Goal: Task Accomplishment & Management: Manage account settings

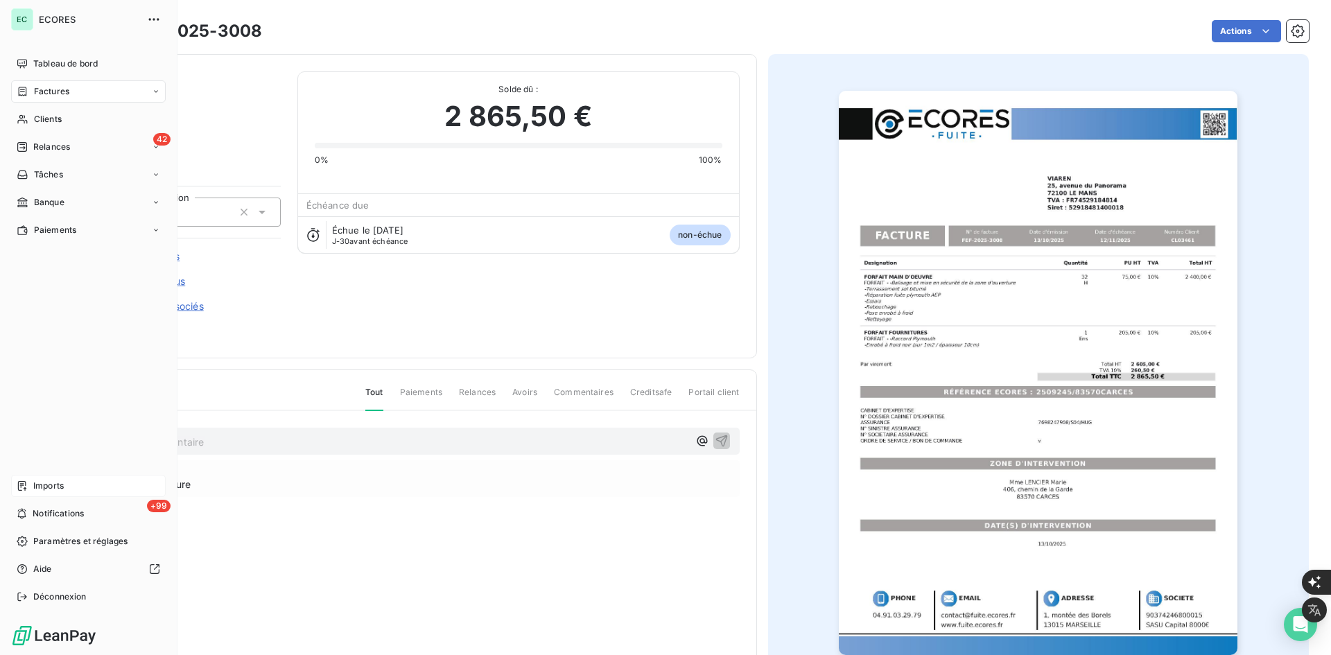
click at [40, 476] on div "Imports" at bounding box center [88, 486] width 155 height 22
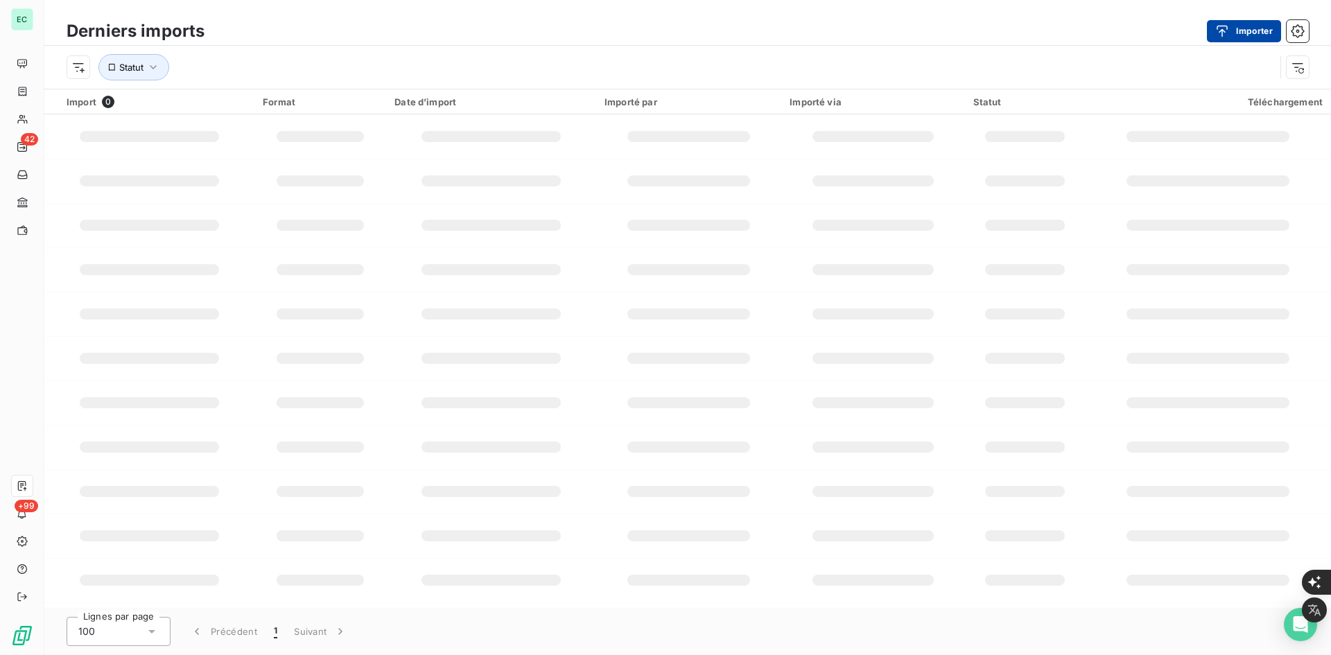
click at [1229, 31] on div "button" at bounding box center [1226, 31] width 21 height 14
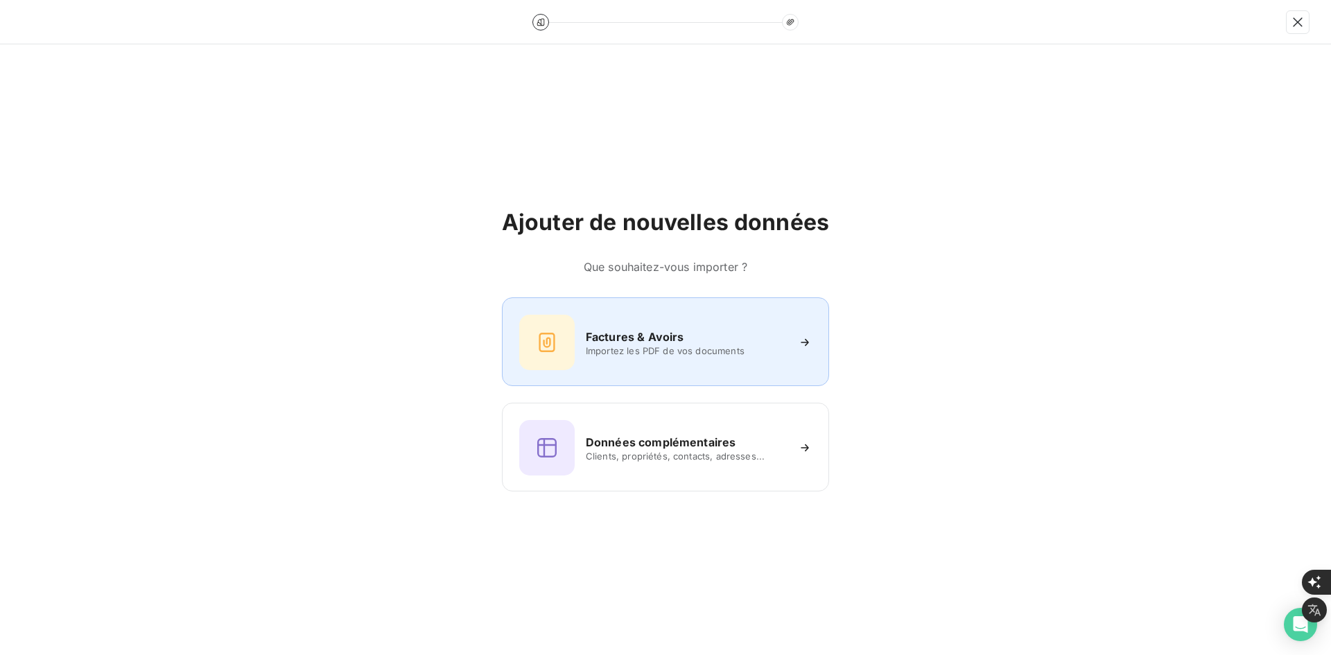
click at [630, 316] on div "Factures & Avoirs Importez les PDF de vos documents" at bounding box center [665, 342] width 293 height 55
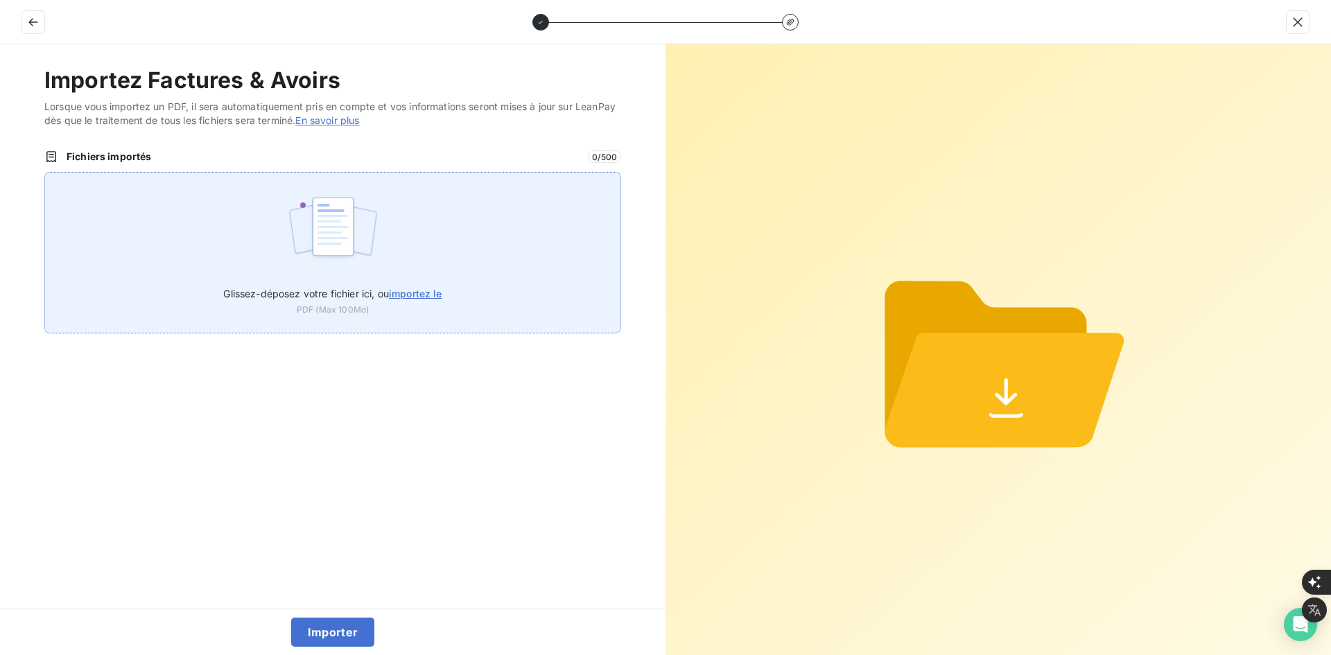
click at [345, 205] on img at bounding box center [333, 233] width 92 height 89
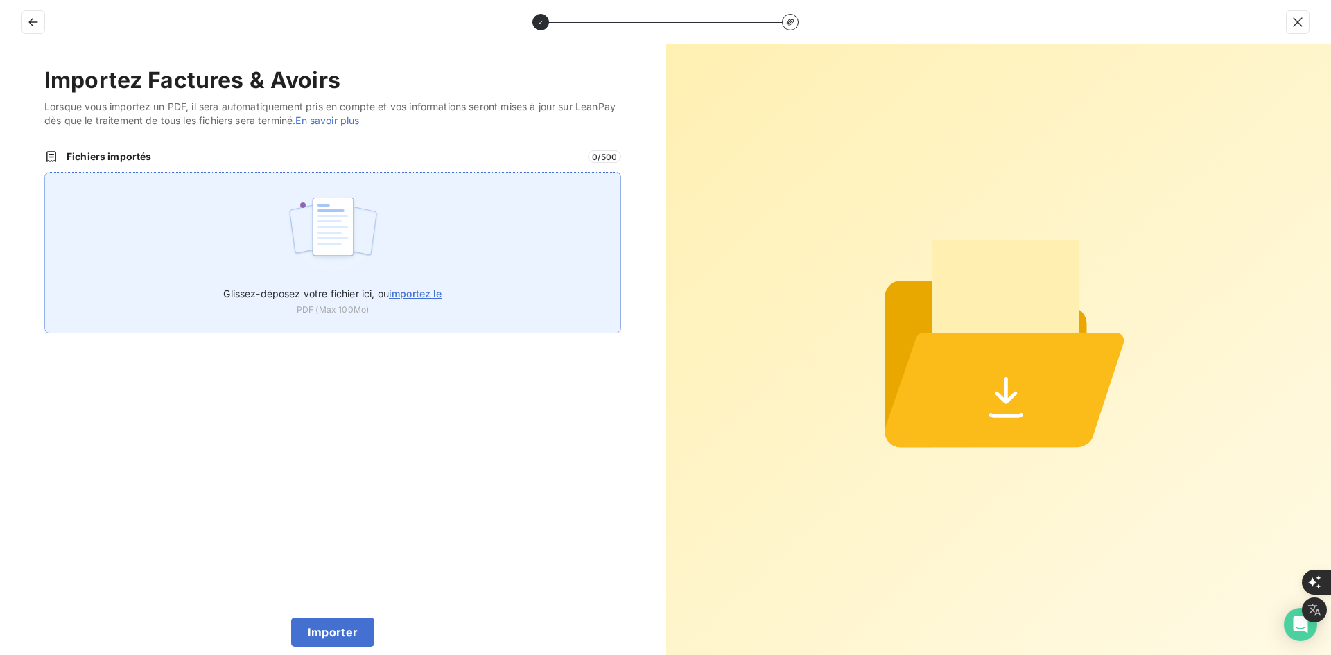
type input "C:\fakepath\FEF-2025-3009.pdf"
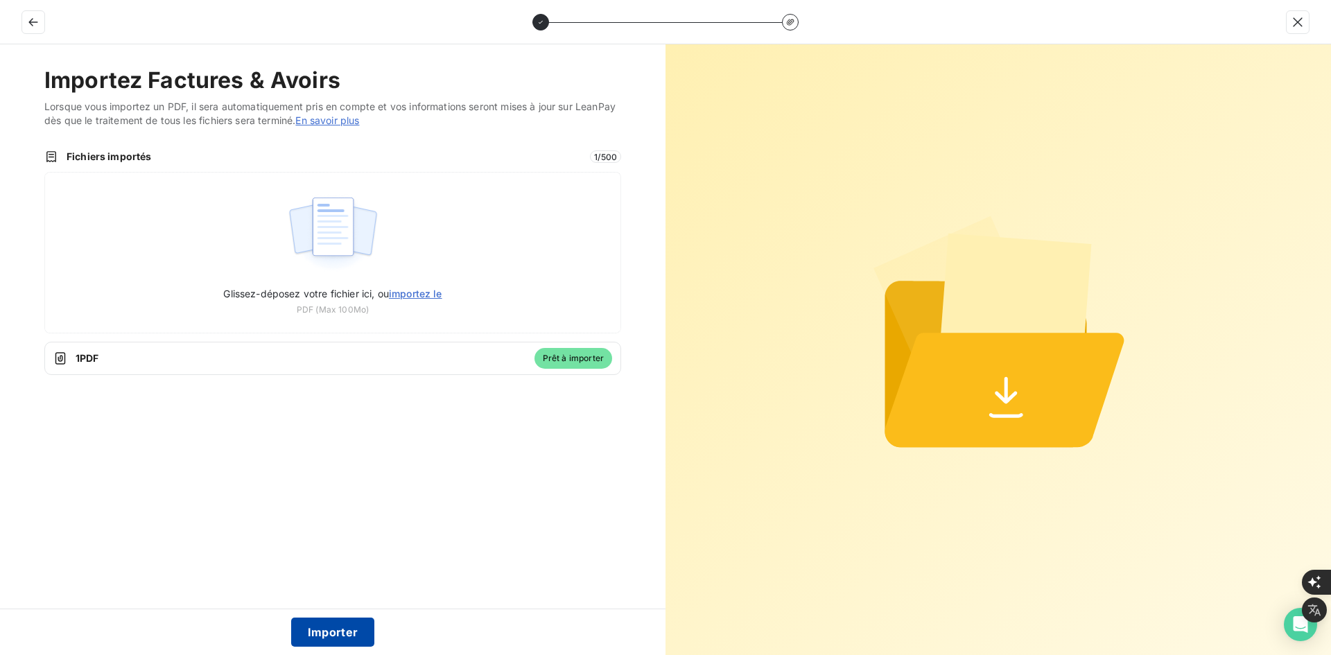
click at [329, 636] on button "Importer" at bounding box center [333, 632] width 84 height 29
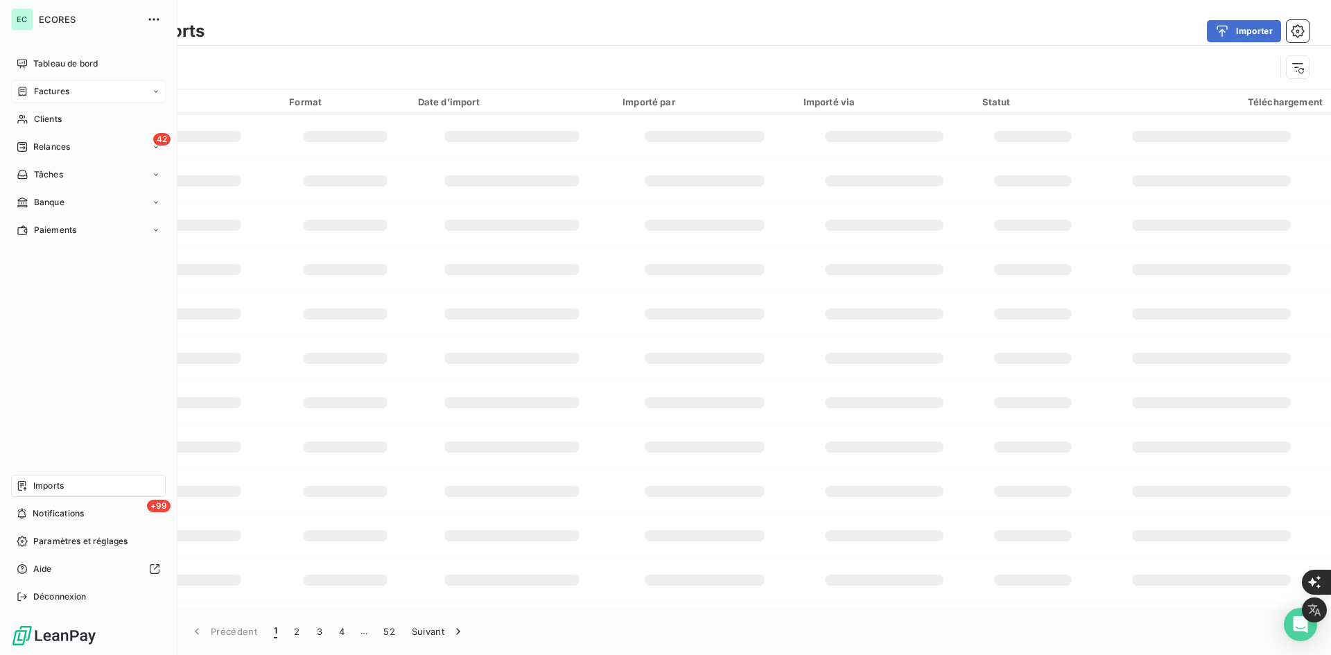
click at [28, 91] on icon at bounding box center [23, 91] width 12 height 11
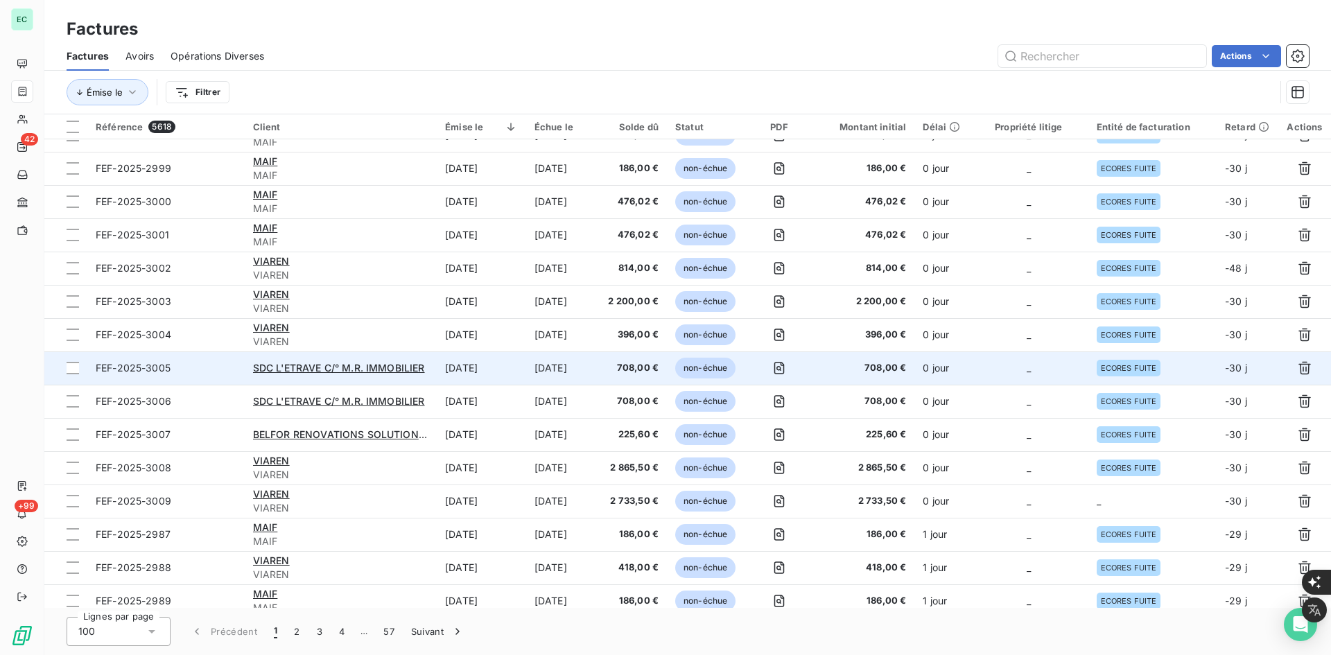
scroll to position [277, 0]
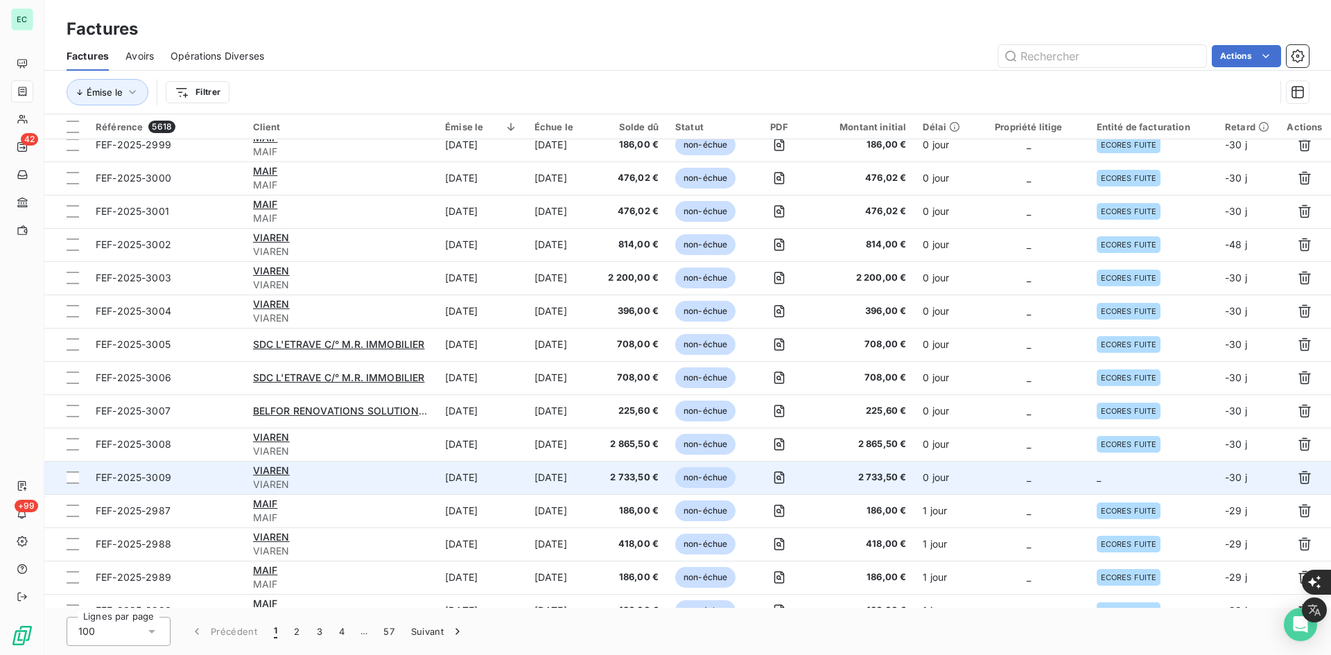
click at [827, 477] on span "2 733,50 €" at bounding box center [864, 478] width 85 height 14
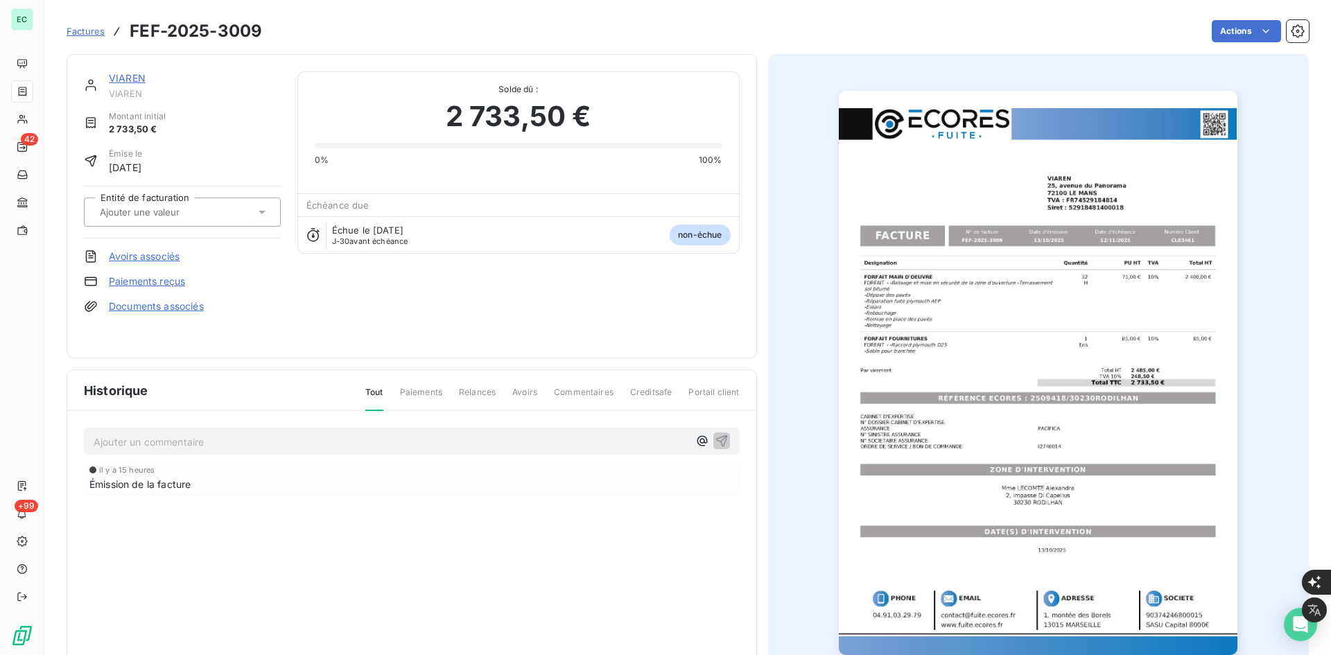
click at [211, 201] on div at bounding box center [182, 212] width 197 height 29
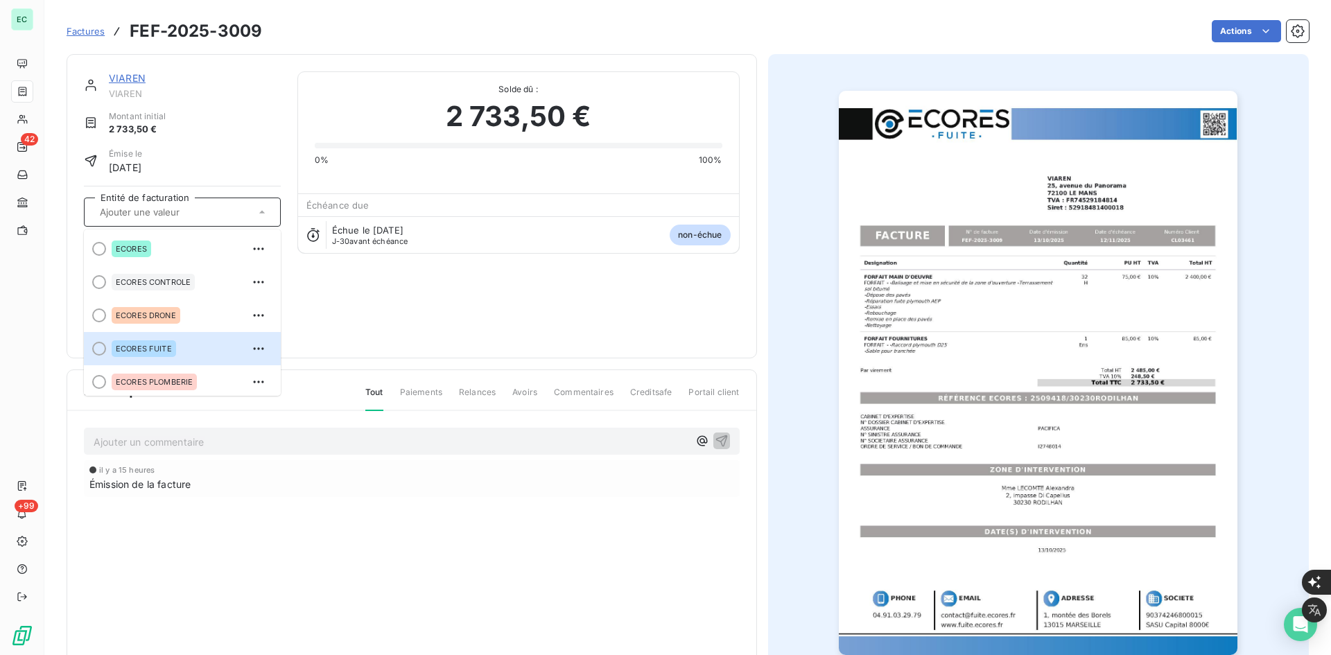
click at [172, 349] on div "ECORES FUITE" at bounding box center [144, 348] width 64 height 17
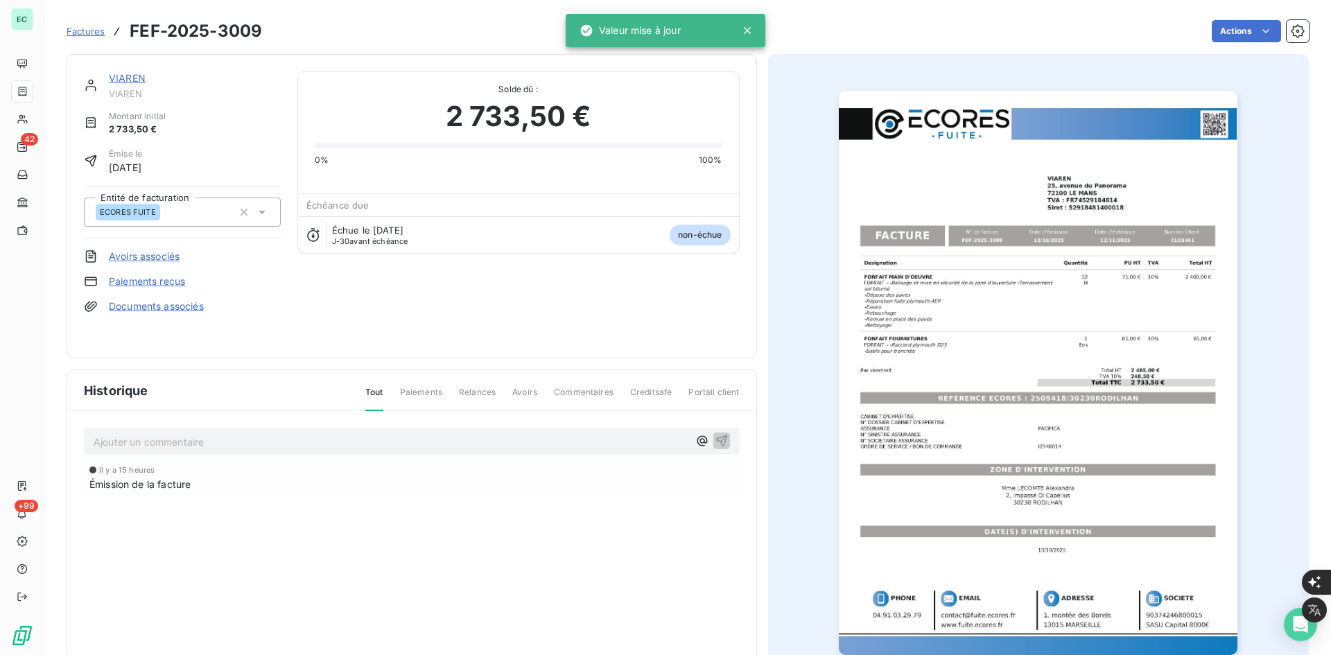
click at [196, 308] on link "Documents associés" at bounding box center [156, 307] width 95 height 14
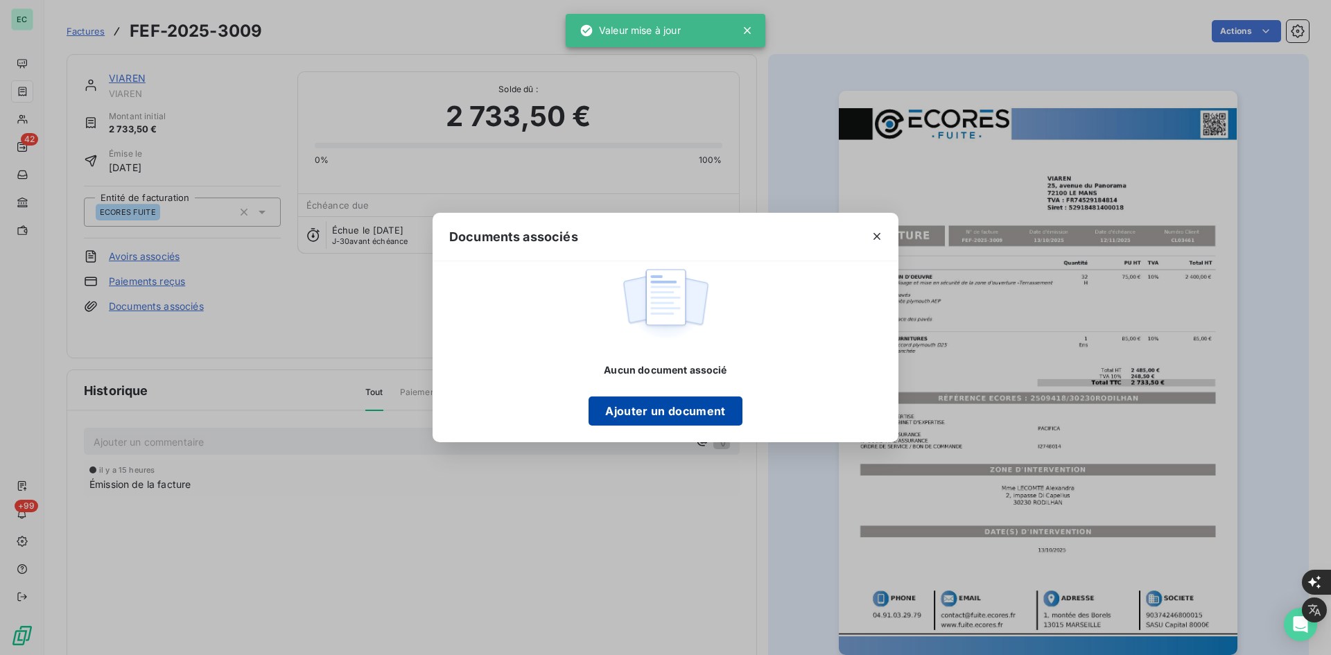
click at [619, 409] on button "Ajouter un document" at bounding box center [665, 411] width 153 height 29
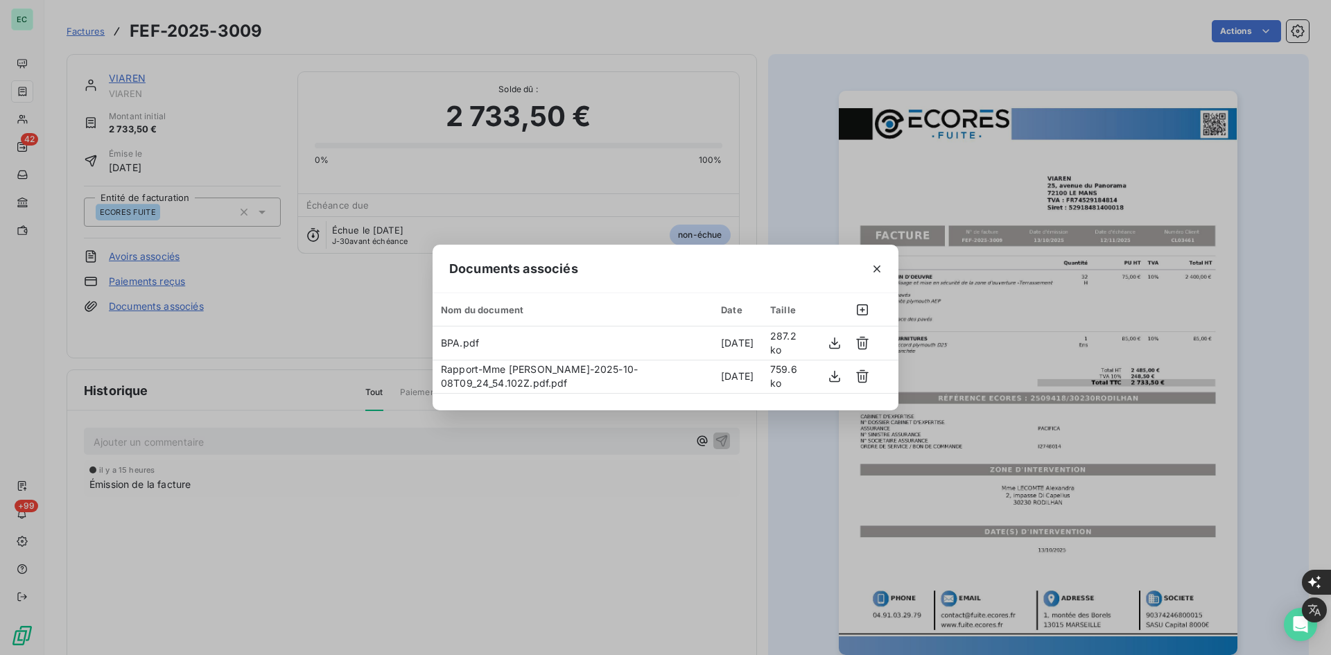
click at [867, 276] on button "button" at bounding box center [877, 269] width 22 height 22
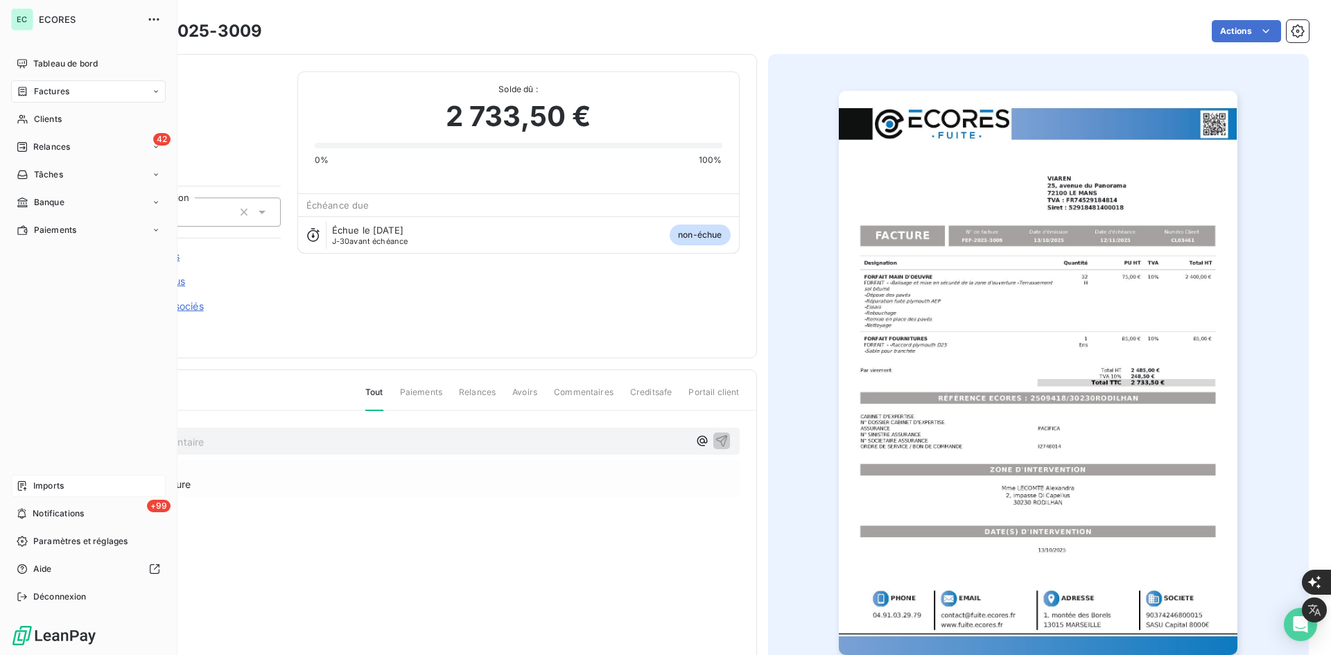
click at [47, 482] on span "Imports" at bounding box center [48, 486] width 31 height 12
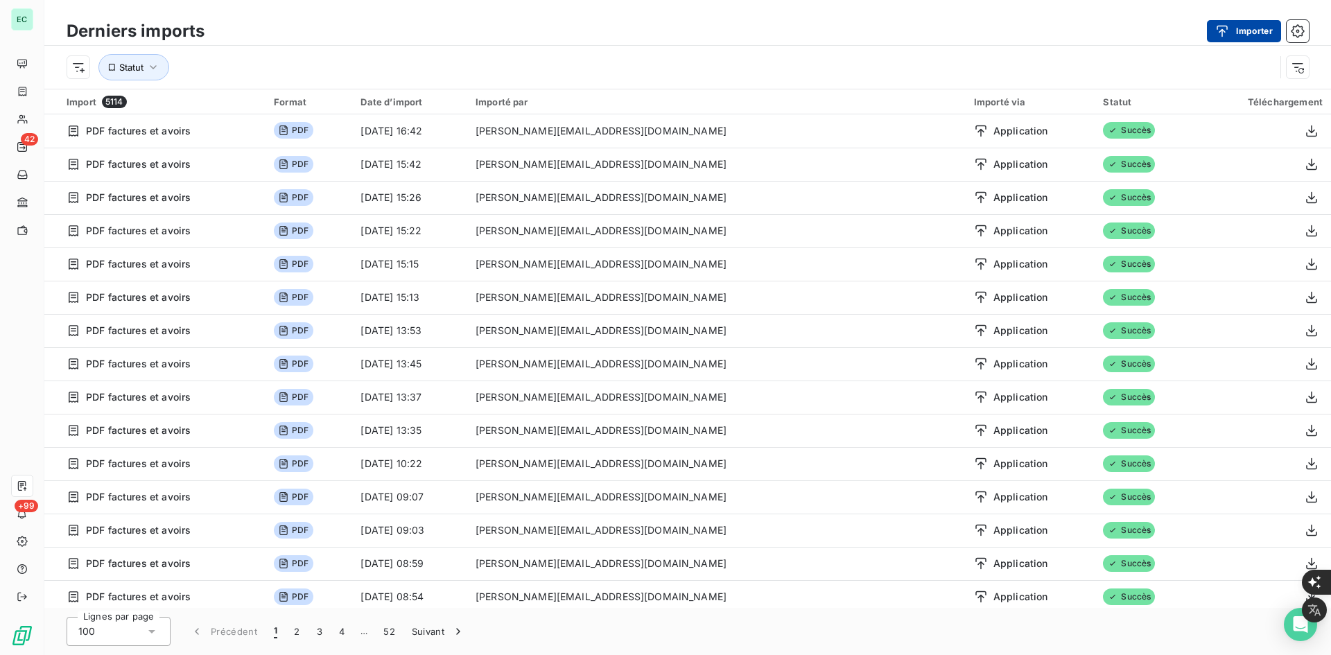
click at [1229, 33] on div "button" at bounding box center [1226, 31] width 21 height 14
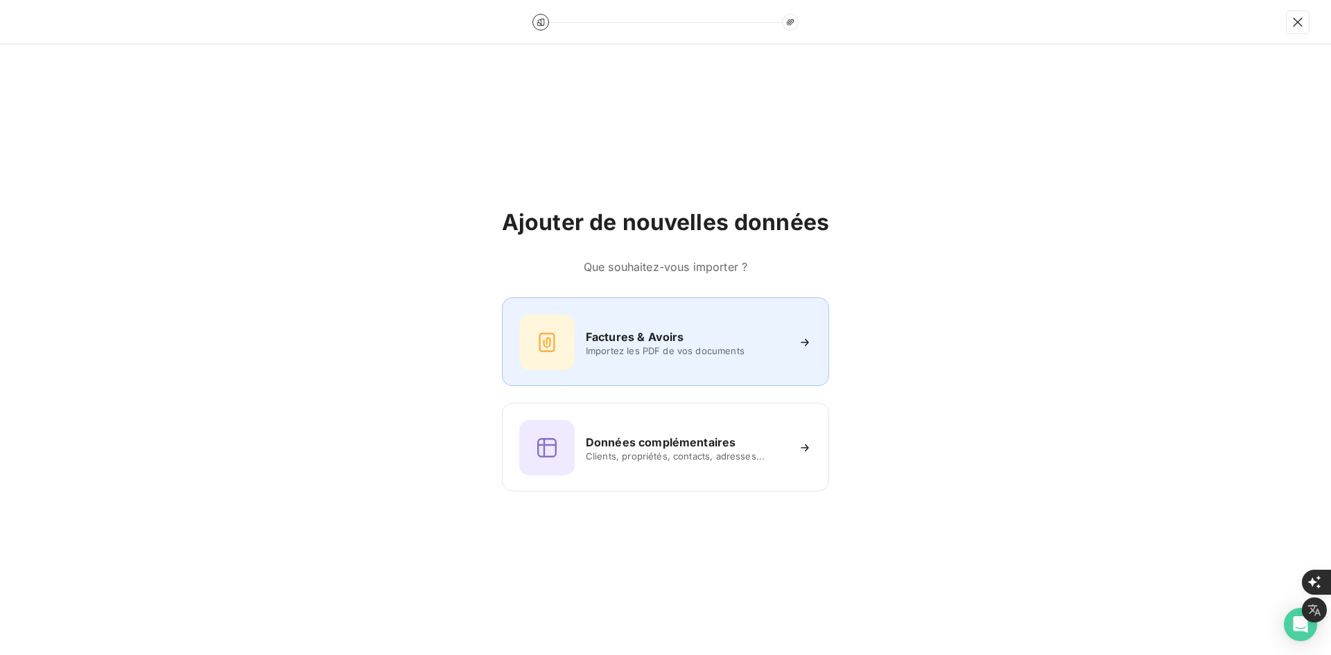
click at [738, 356] on div "Factures & Avoirs Importez les PDF de vos documents" at bounding box center [665, 342] width 293 height 55
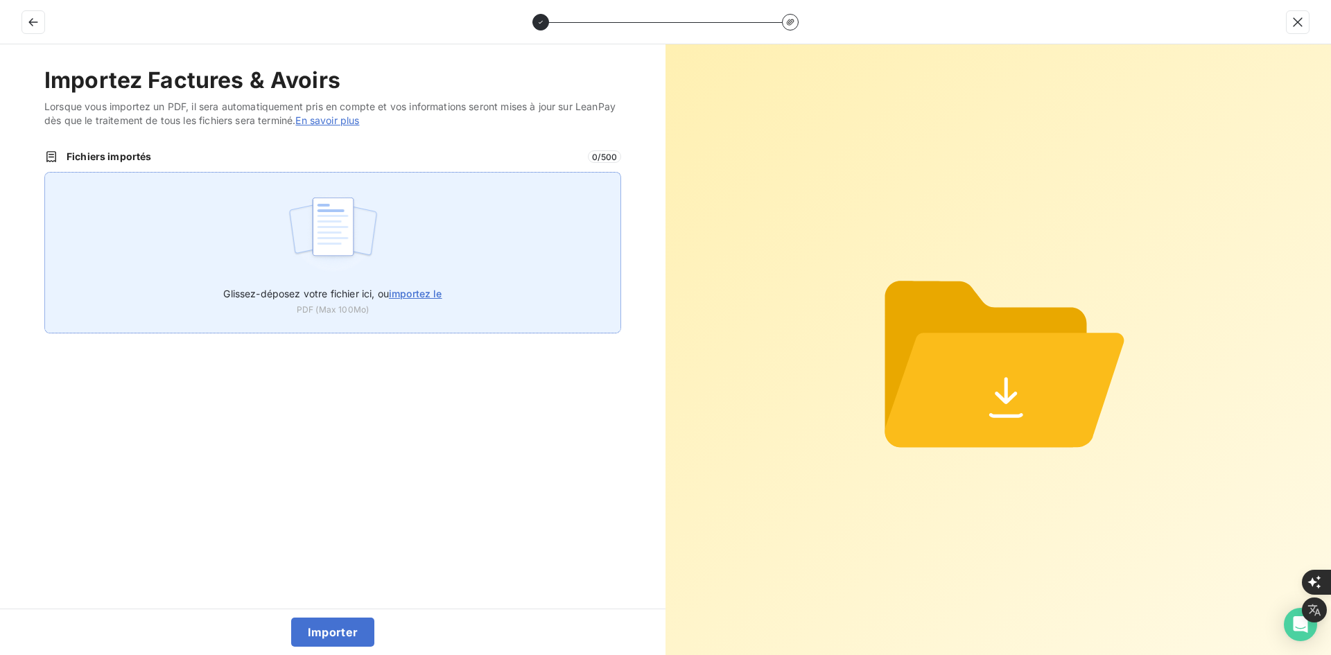
click at [252, 248] on div "Glissez-déposez votre fichier ici, ou importez le PDF (Max 100Mo)" at bounding box center [332, 253] width 577 height 162
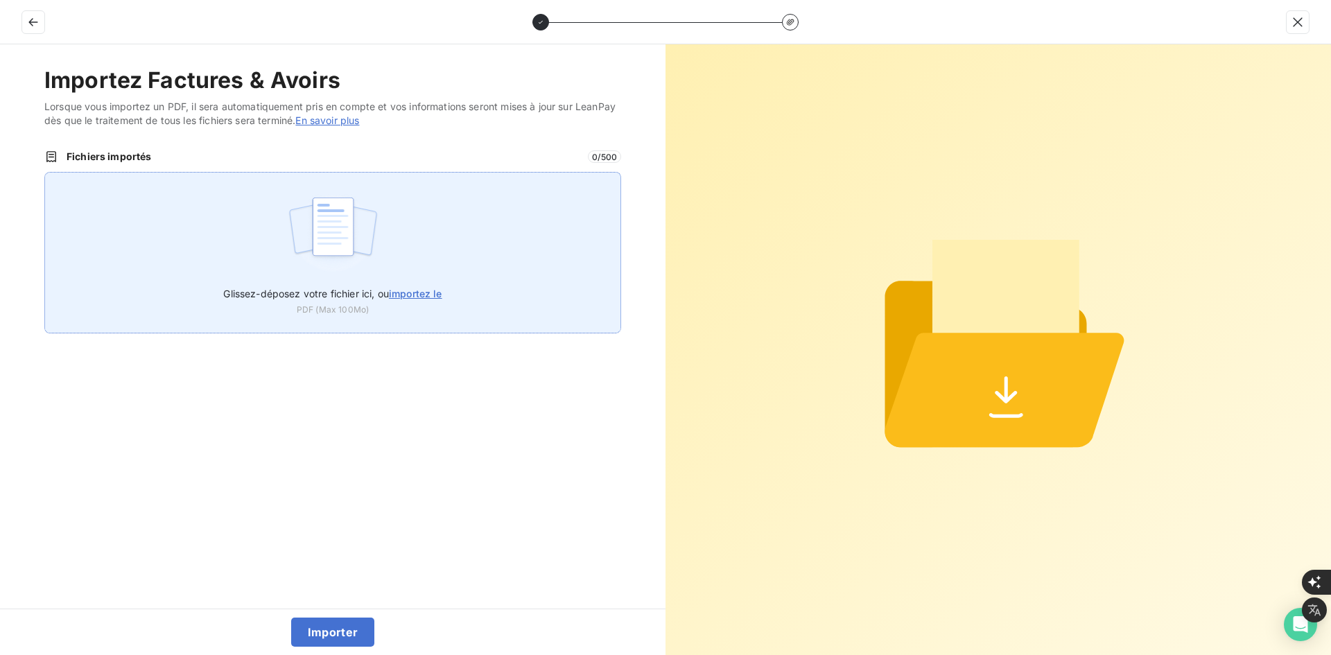
type input "C:\fakepath\FEF-2025-3010.pdf"
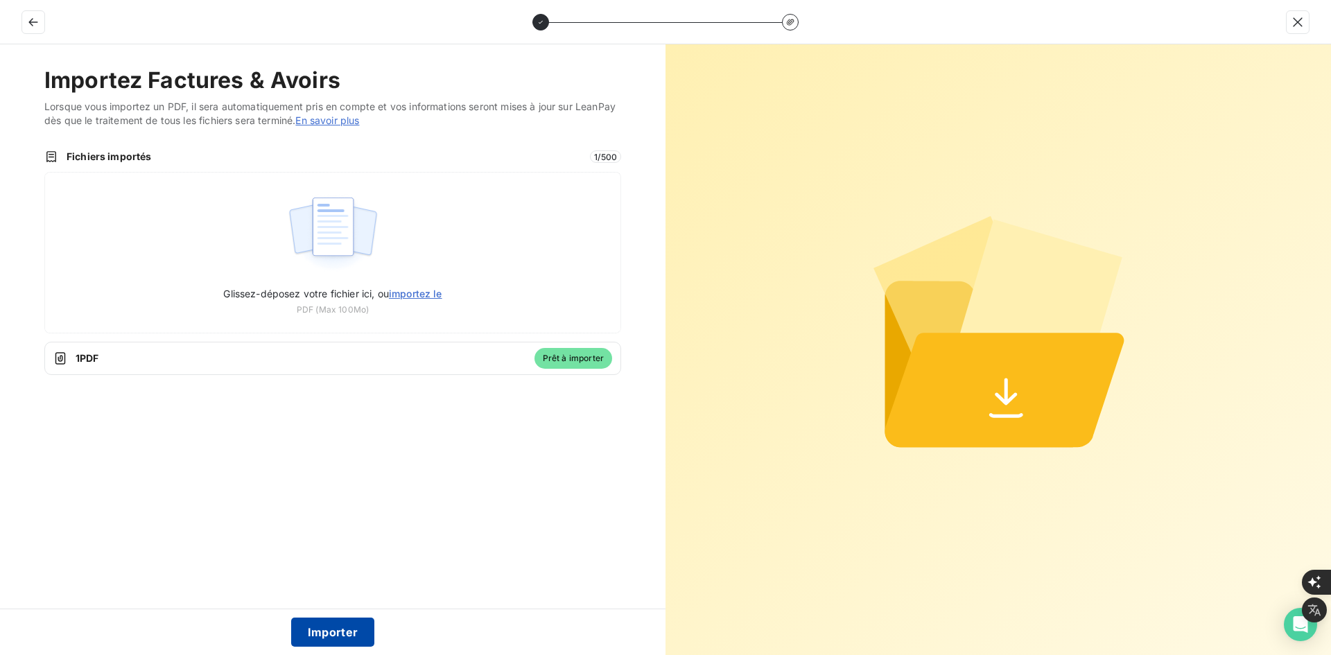
click at [330, 625] on button "Importer" at bounding box center [333, 632] width 84 height 29
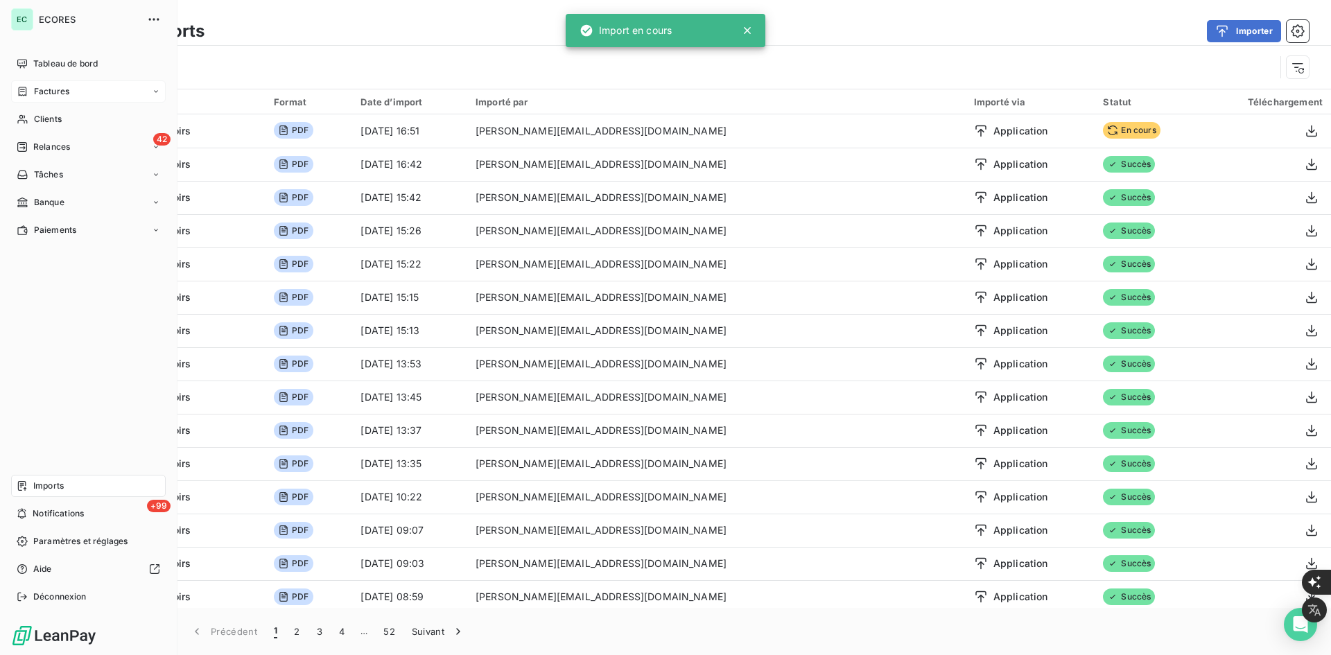
click at [60, 91] on span "Factures" at bounding box center [51, 91] width 35 height 12
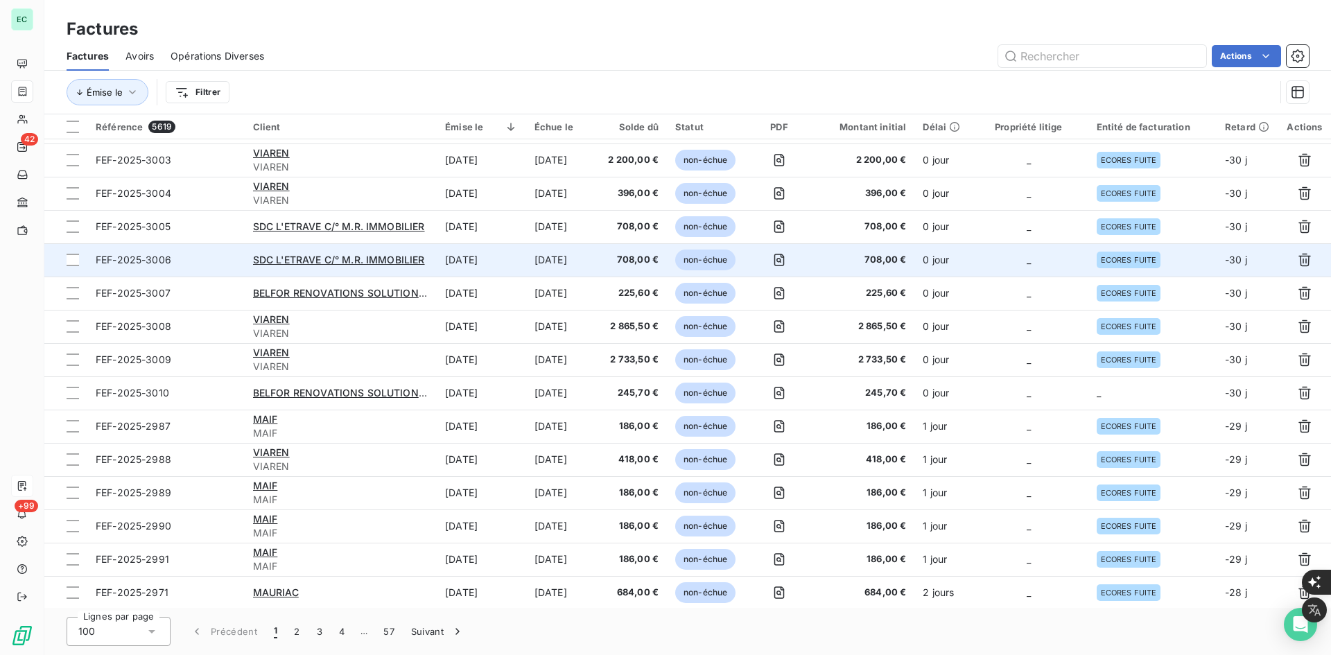
scroll to position [416, 0]
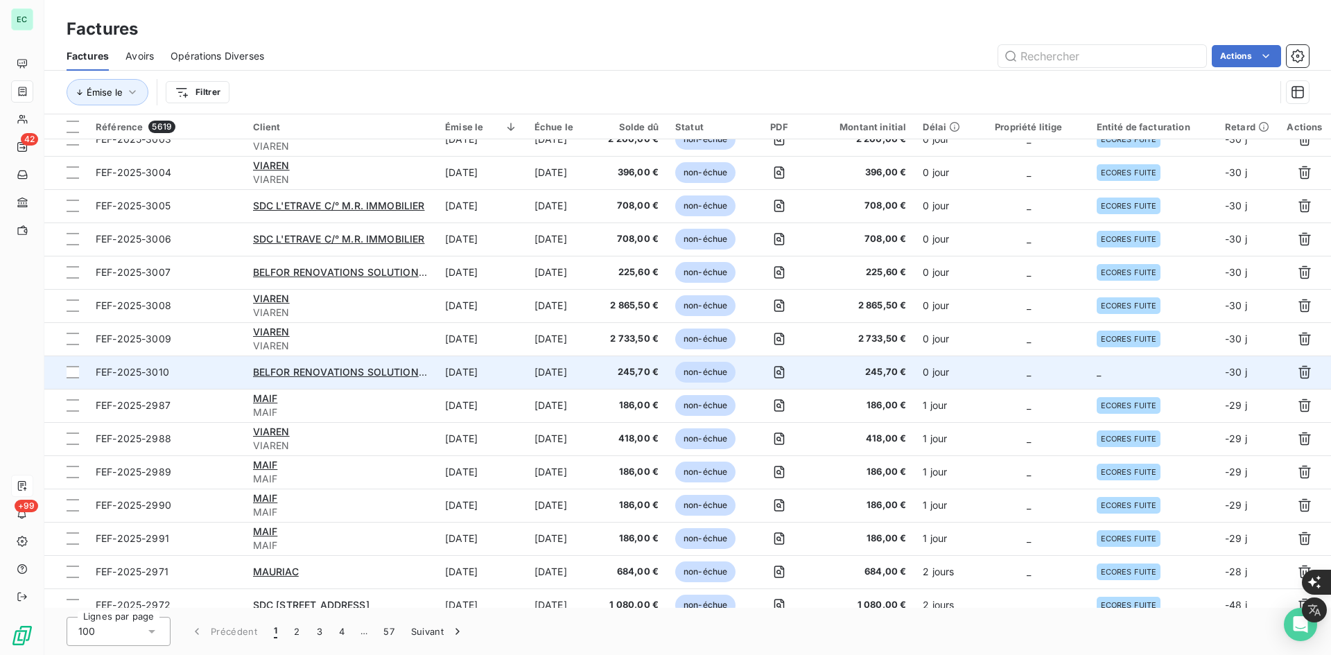
click at [1080, 385] on td "_" at bounding box center [1028, 372] width 119 height 33
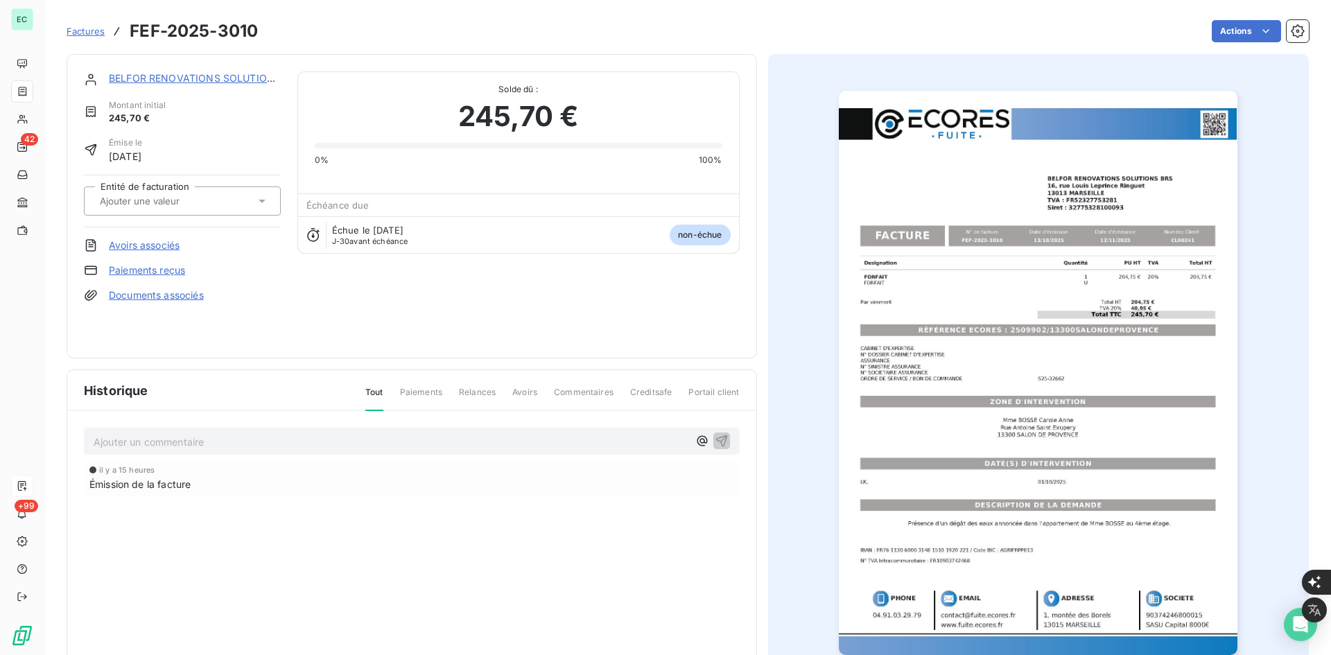
click at [164, 305] on div "BELFOR RENOVATIONS SOLUTIONS BRS Montant initial 245,70 € Émise le [DATE] Entit…" at bounding box center [182, 206] width 197 height 270
click at [164, 296] on link "Documents associés" at bounding box center [156, 295] width 95 height 14
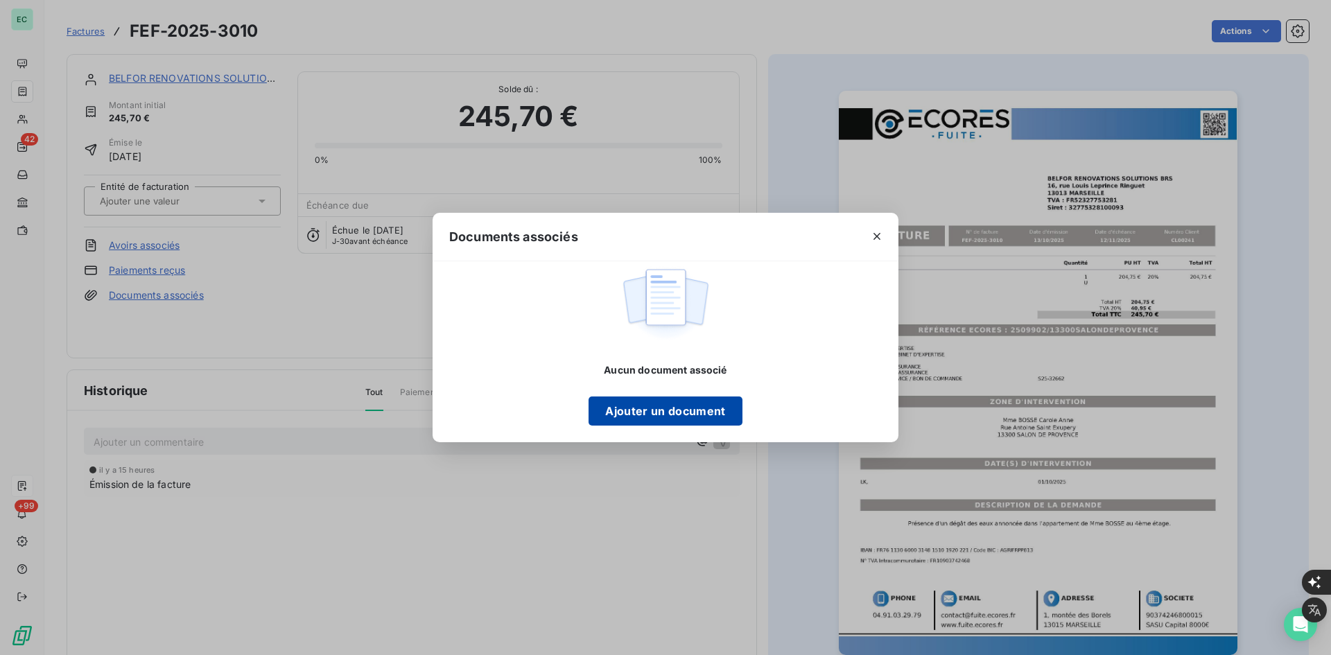
click at [612, 413] on button "Ajouter un document" at bounding box center [665, 411] width 153 height 29
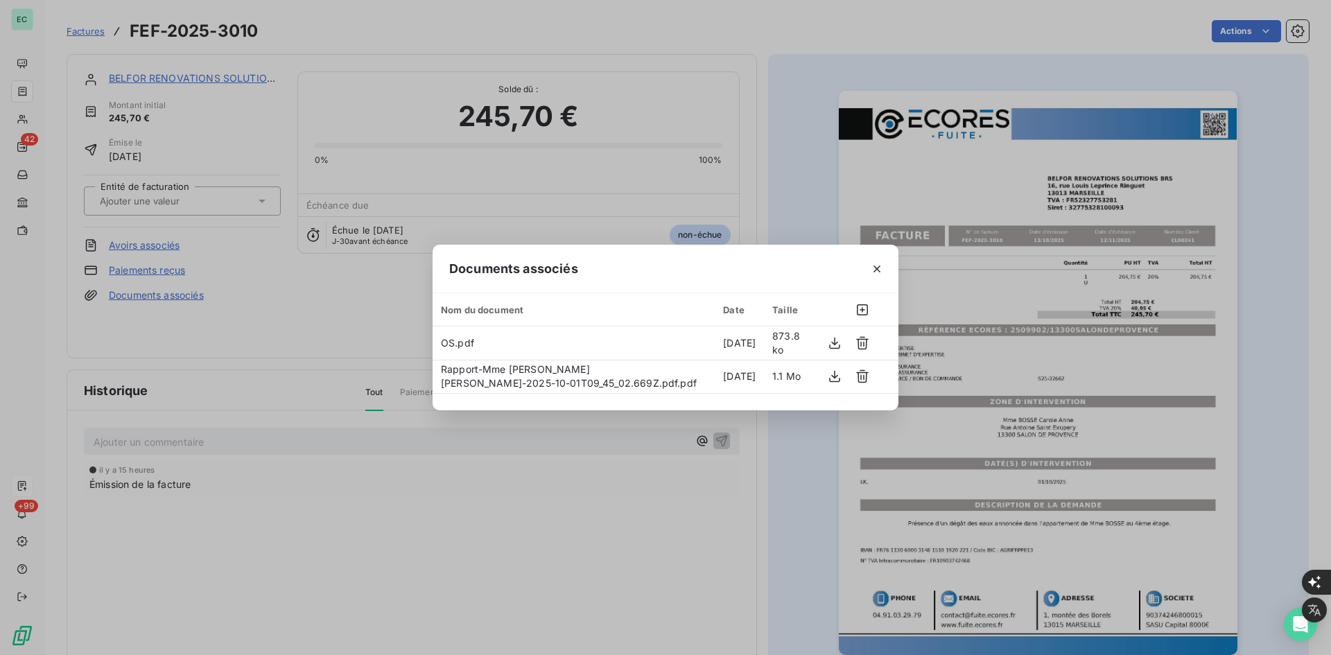
click at [874, 254] on div at bounding box center [877, 269] width 43 height 48
click at [873, 266] on icon "button" at bounding box center [877, 269] width 14 height 14
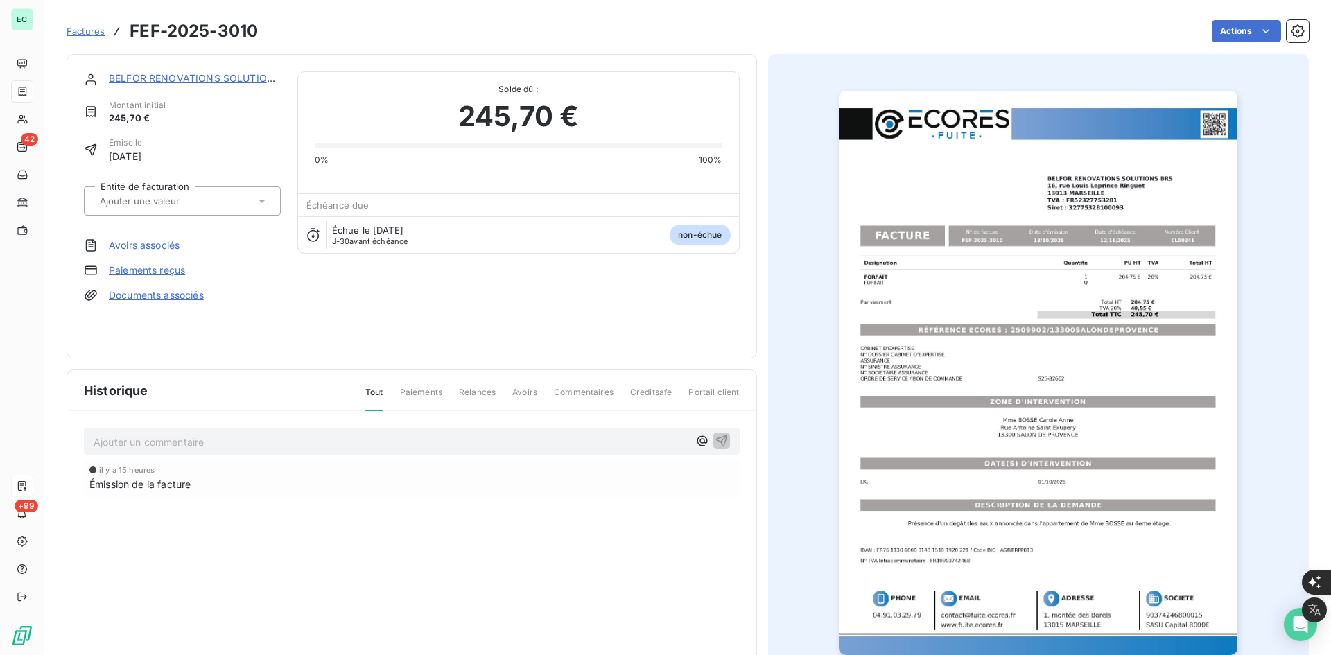
click at [174, 193] on div at bounding box center [175, 201] width 159 height 18
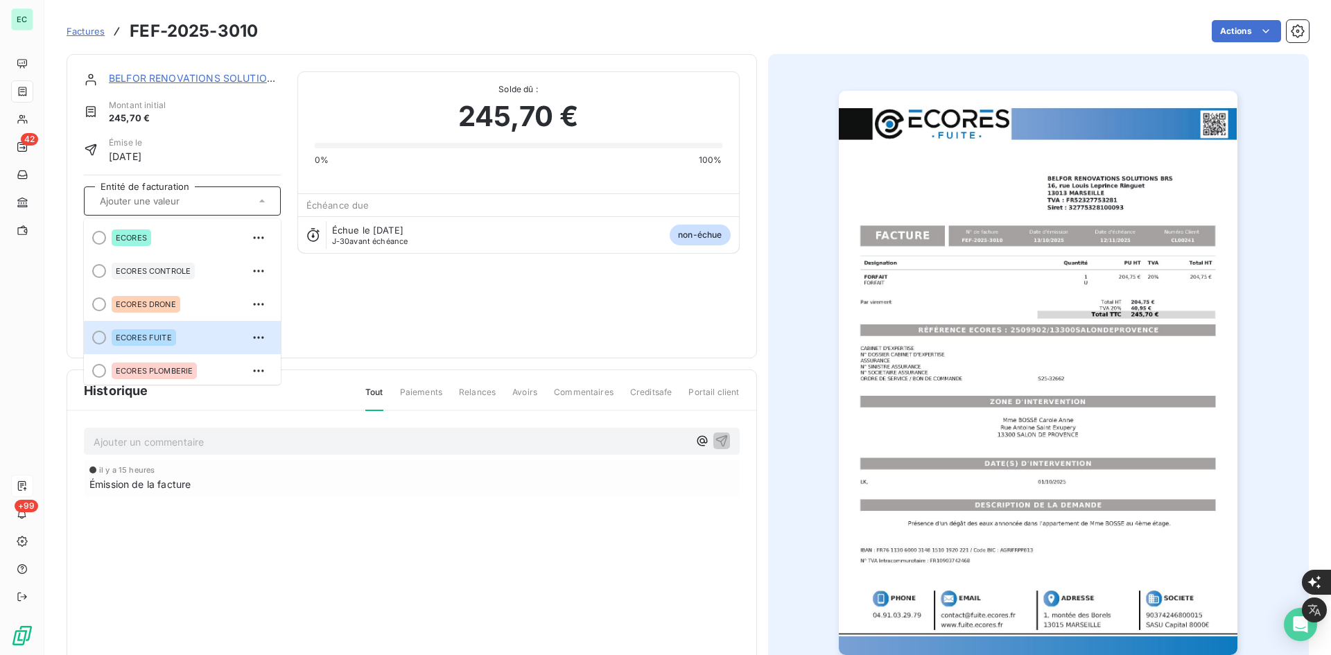
click at [171, 349] on li "ECORES FUITE" at bounding box center [182, 337] width 197 height 33
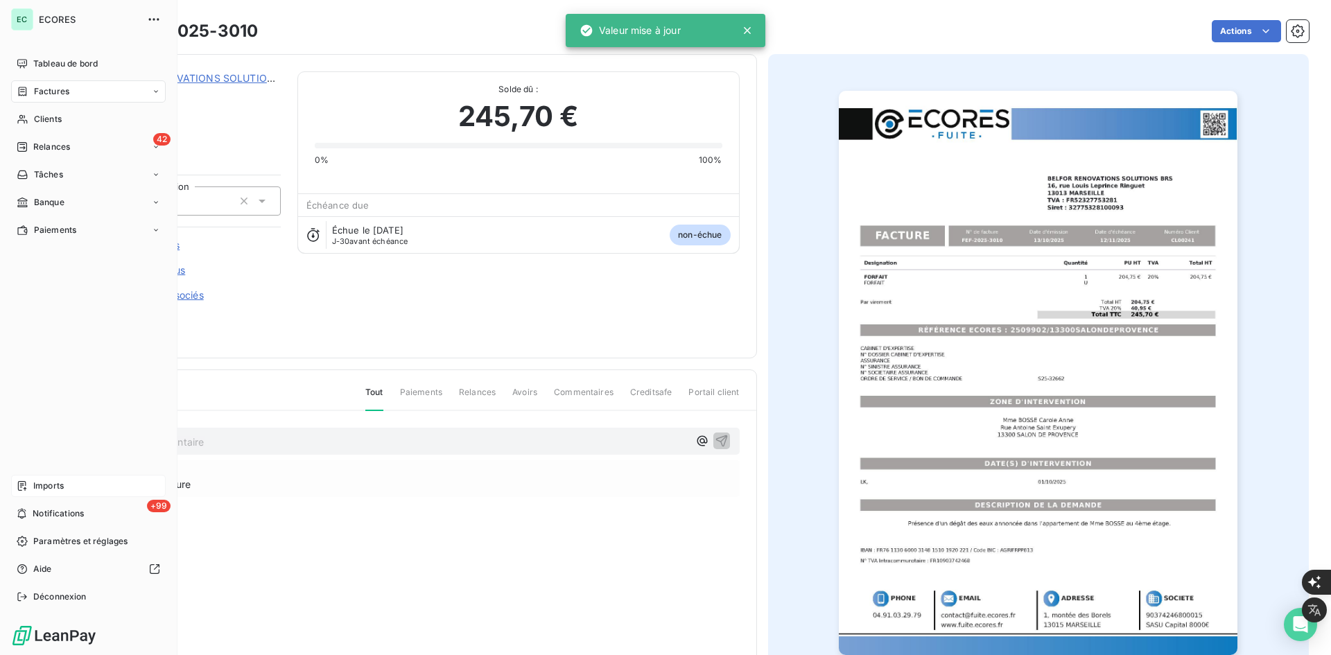
click at [62, 481] on span "Imports" at bounding box center [48, 486] width 31 height 12
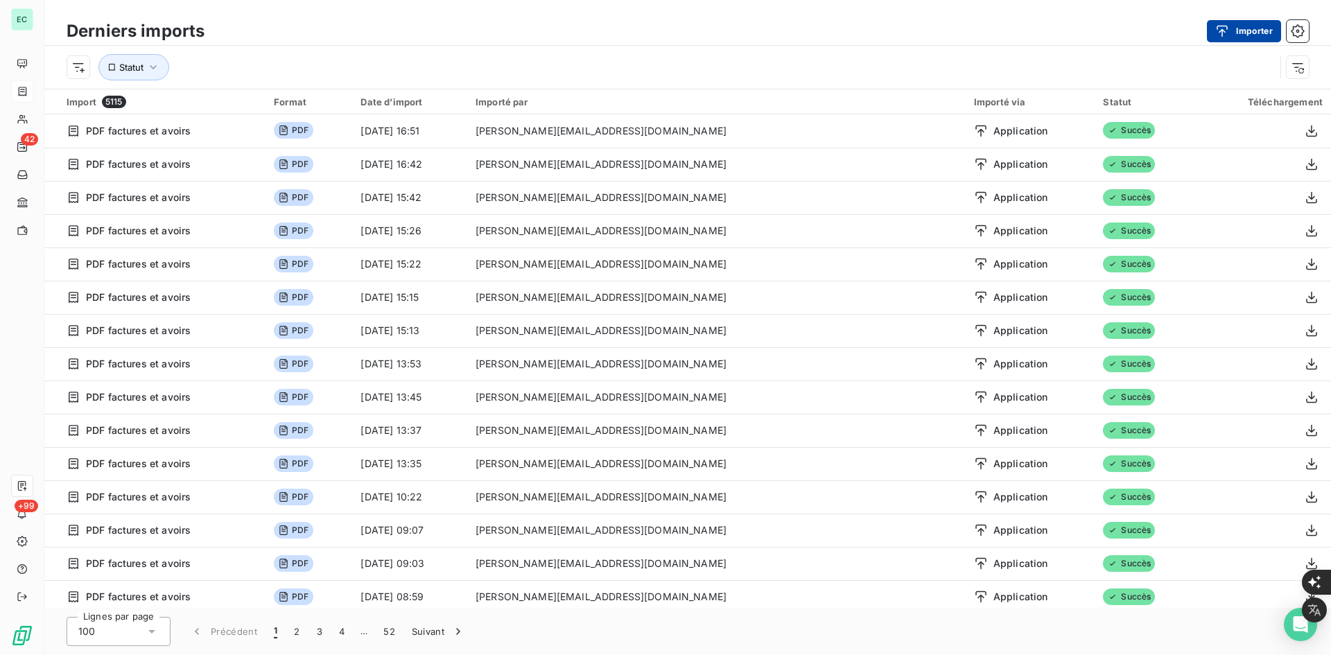
click at [1245, 22] on button "Importer" at bounding box center [1244, 31] width 74 height 22
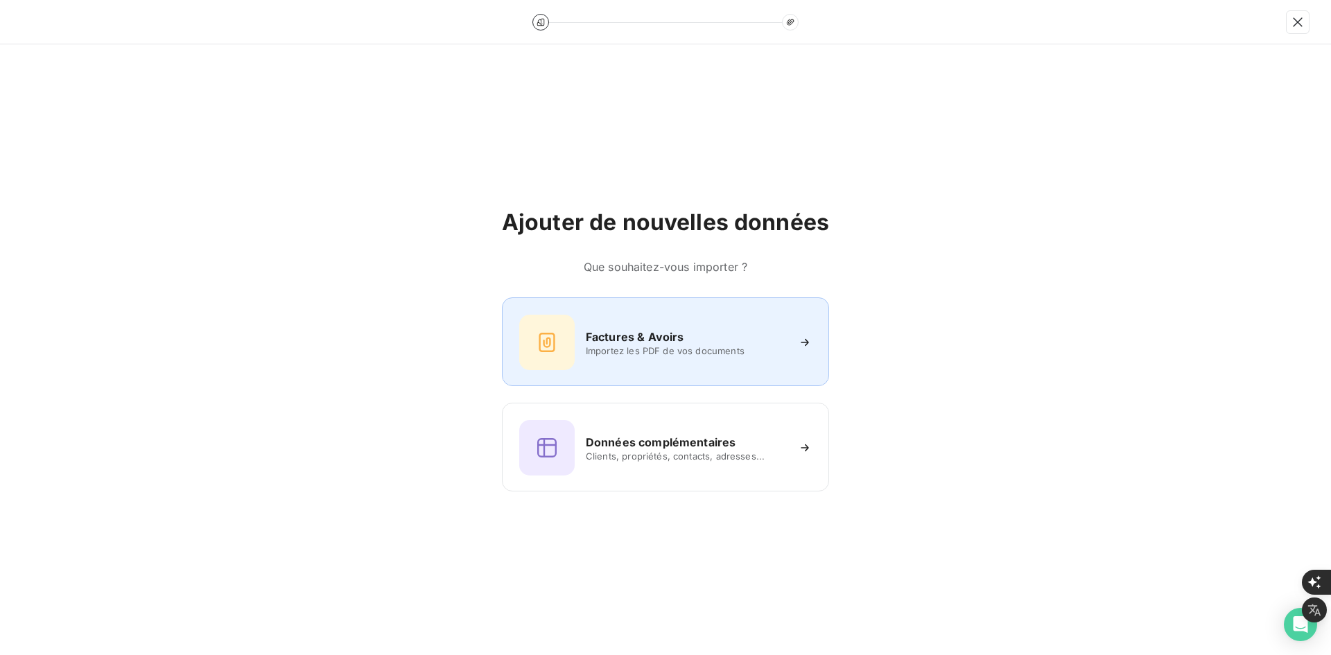
click at [643, 338] on h6 "Factures & Avoirs" at bounding box center [635, 337] width 98 height 17
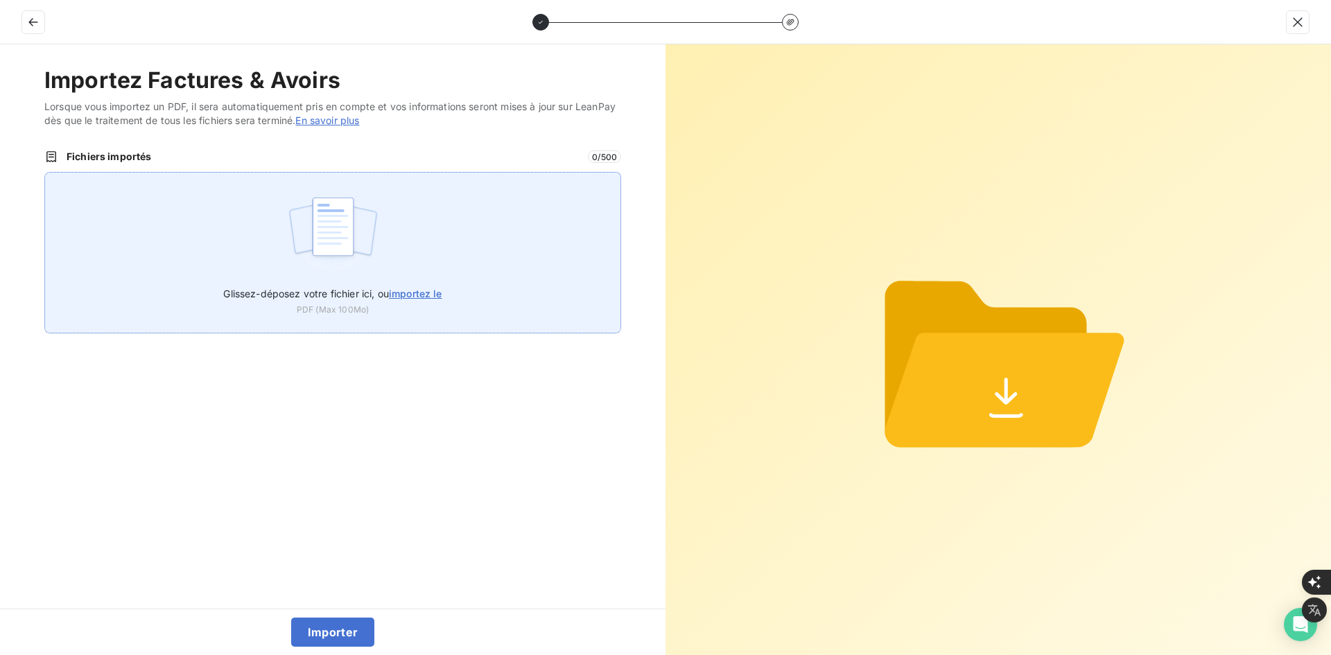
click at [284, 242] on div "Glissez-déposez votre fichier ici, ou importez le PDF (Max 100Mo)" at bounding box center [332, 253] width 577 height 162
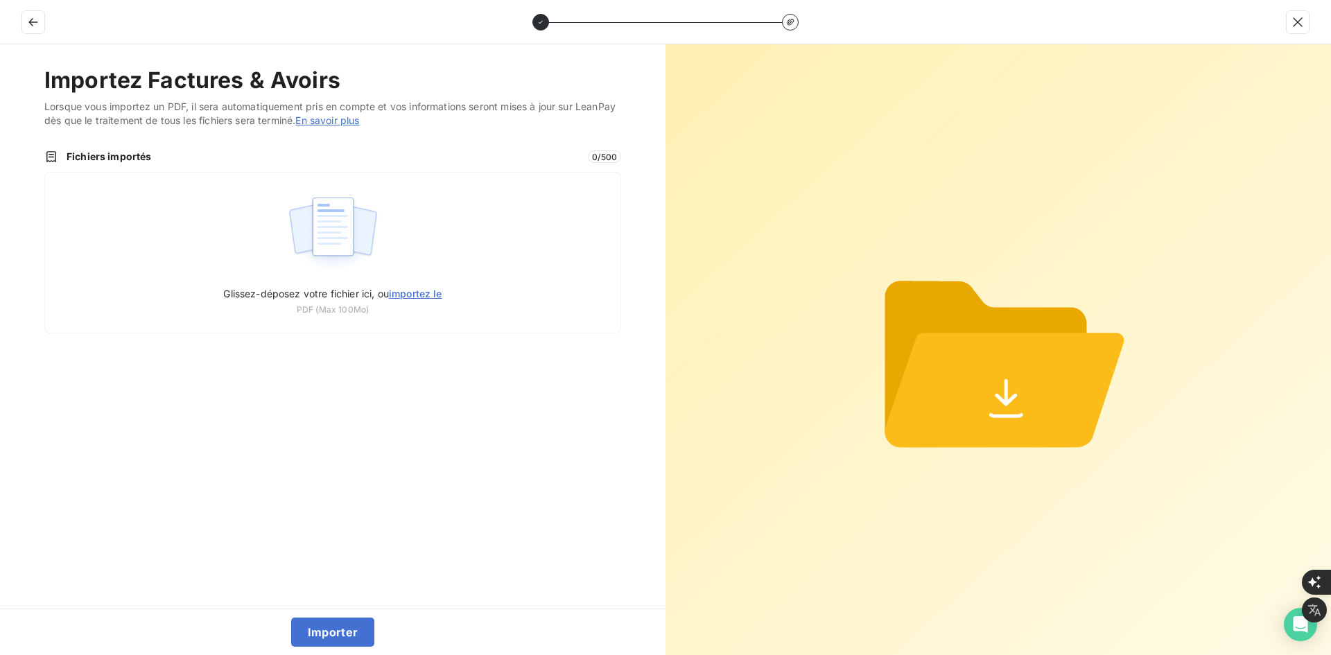
type input "C:\fakepath\FEF-2025-3011.pdf"
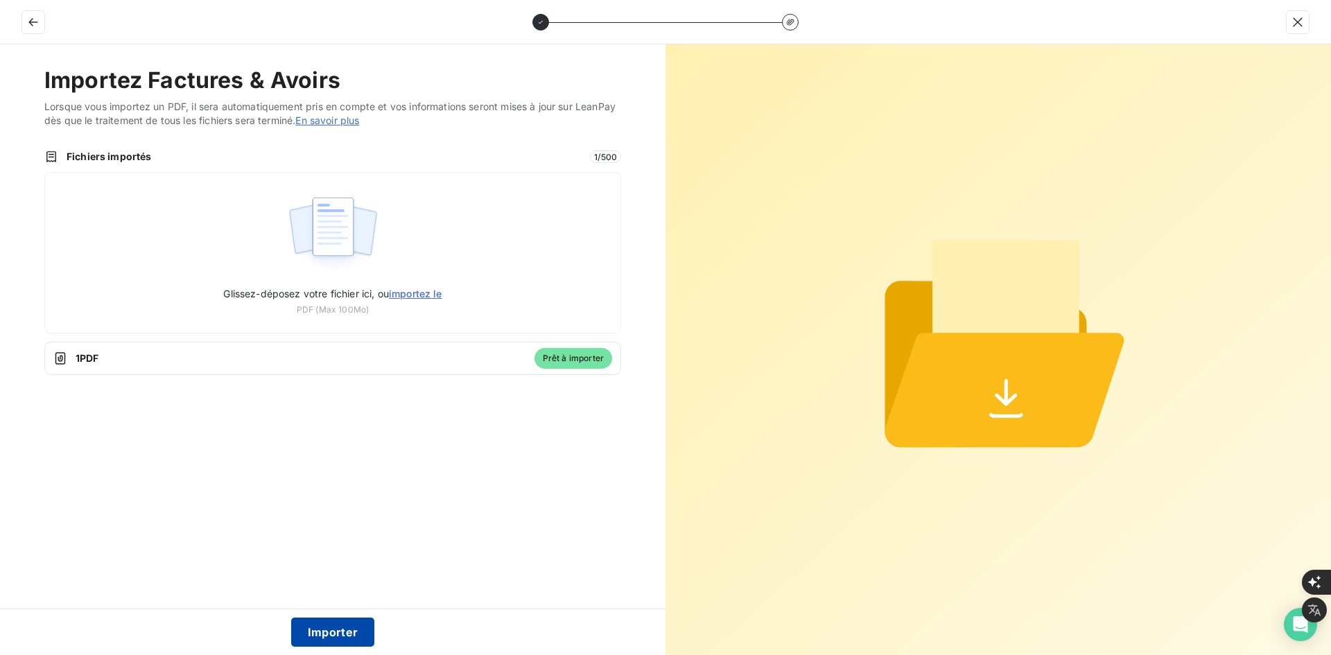
click at [340, 639] on button "Importer" at bounding box center [333, 632] width 84 height 29
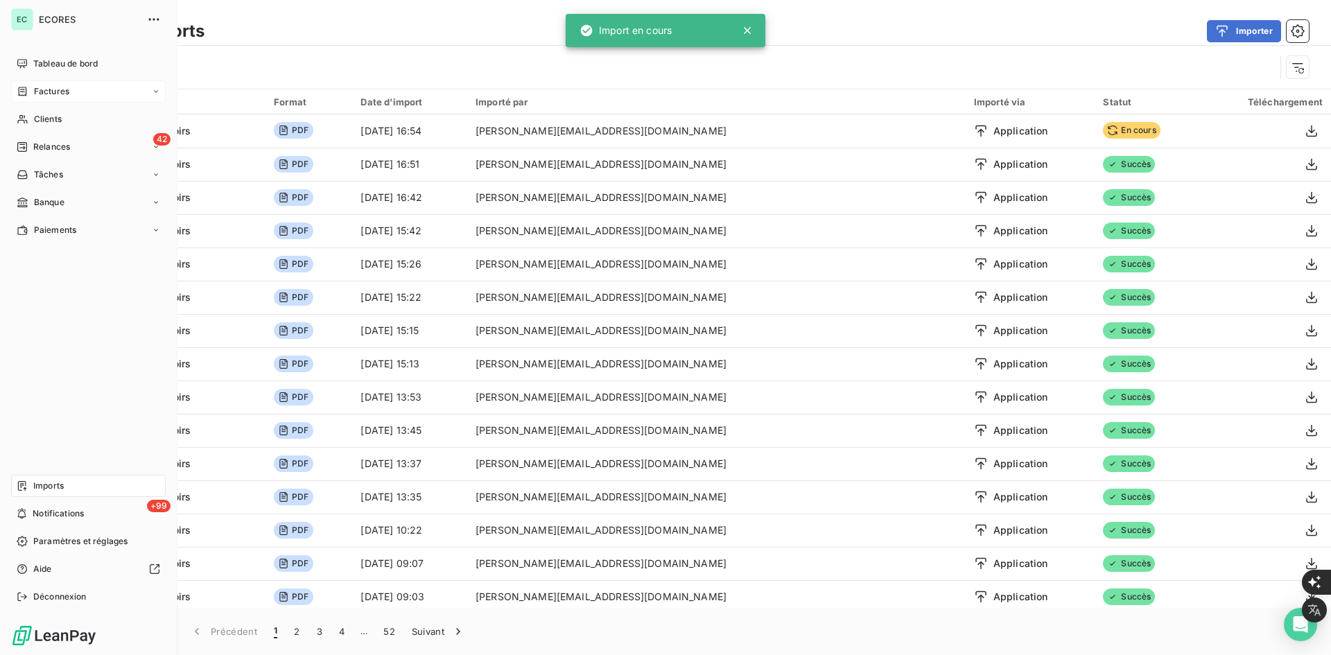
click at [47, 92] on span "Factures" at bounding box center [51, 91] width 35 height 12
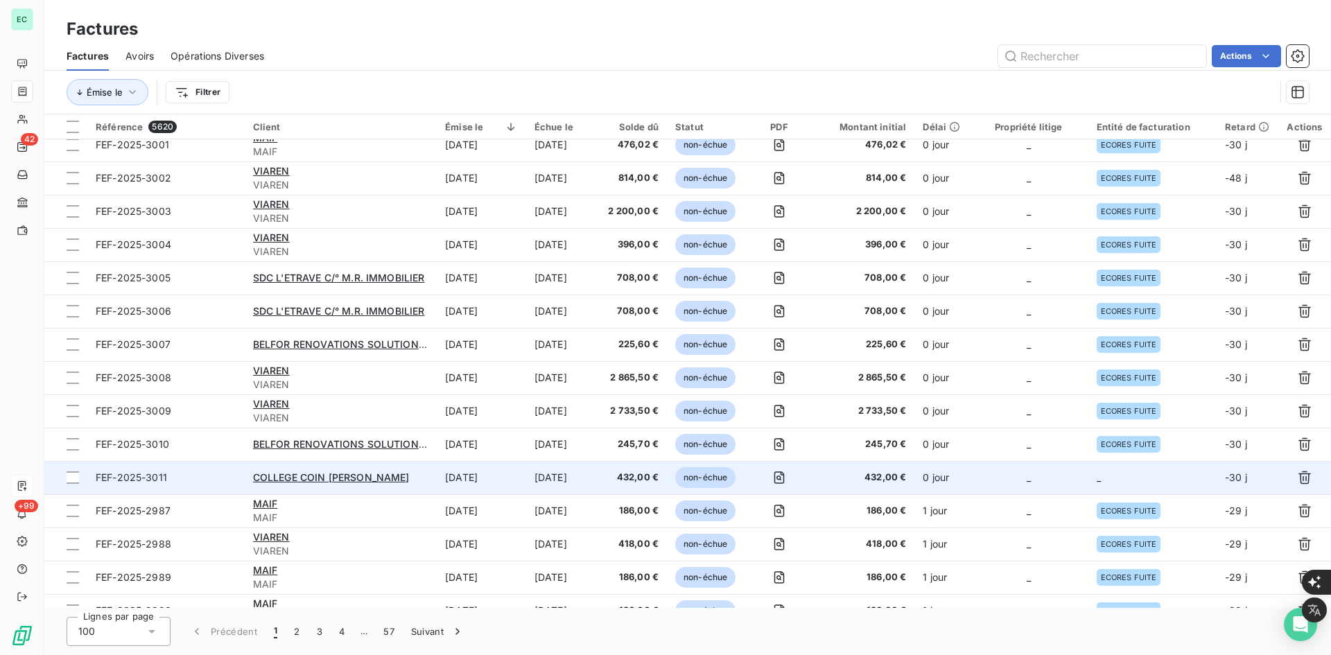
scroll to position [347, 0]
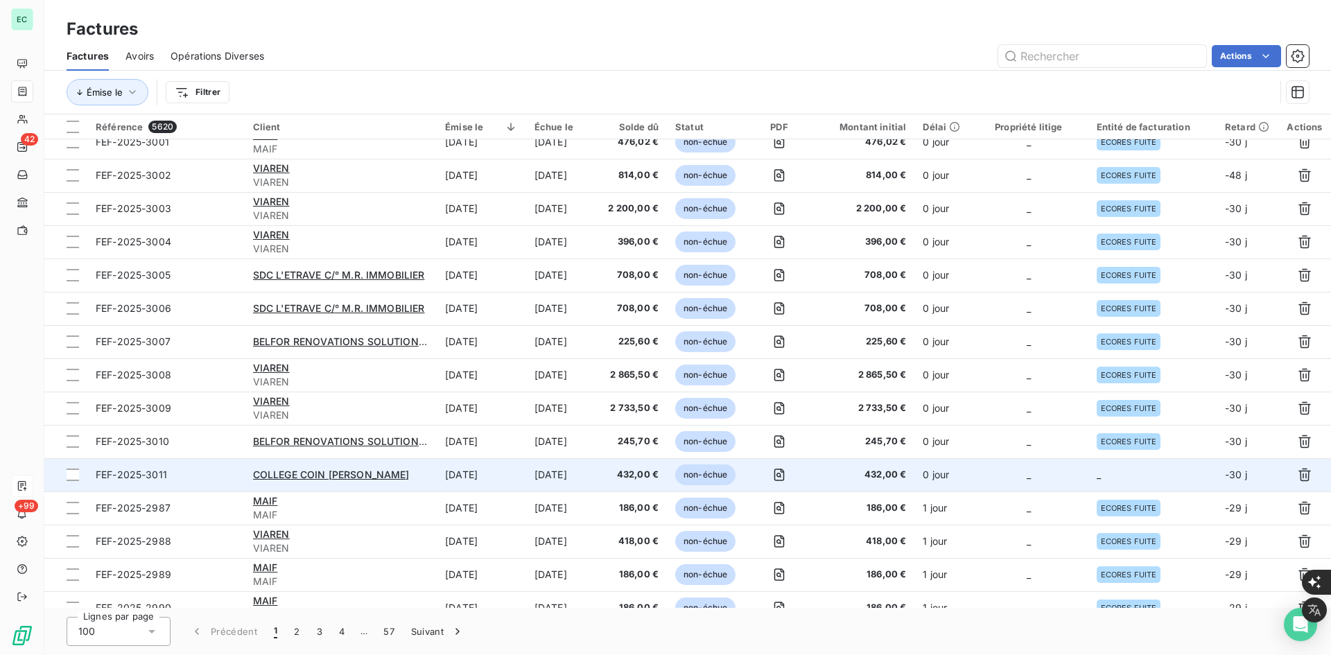
click at [1058, 481] on td "_" at bounding box center [1028, 474] width 119 height 33
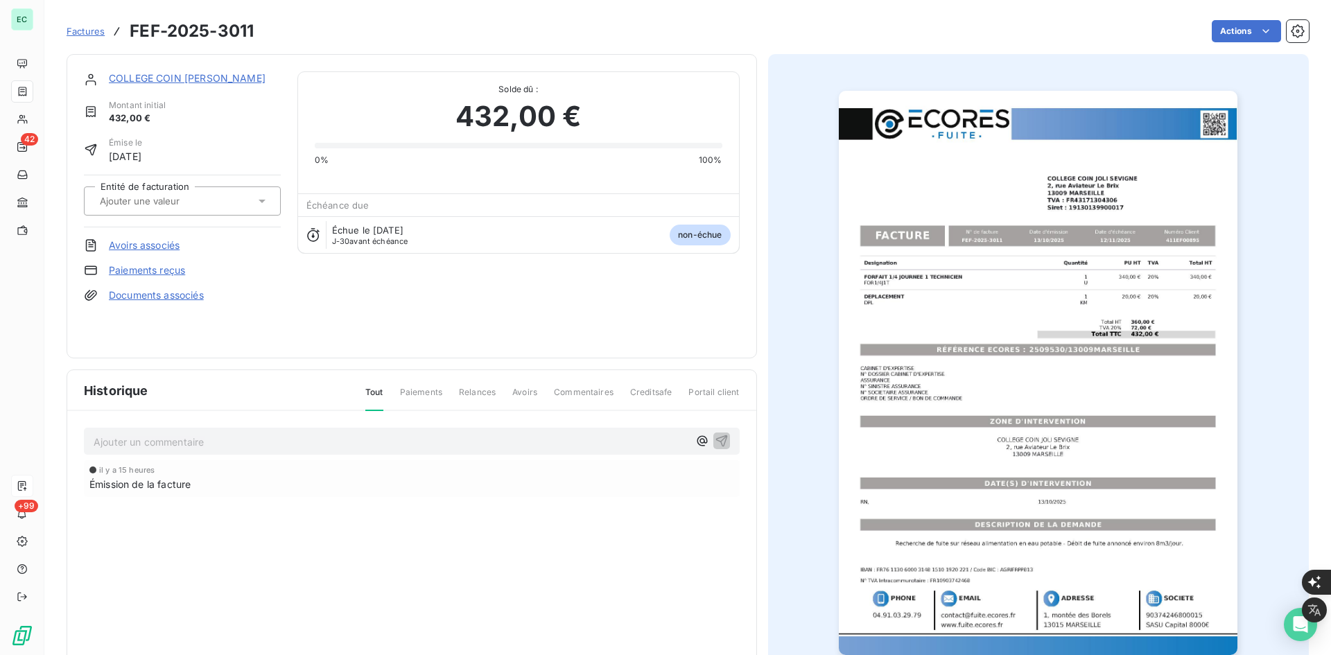
click at [205, 213] on div at bounding box center [182, 201] width 197 height 29
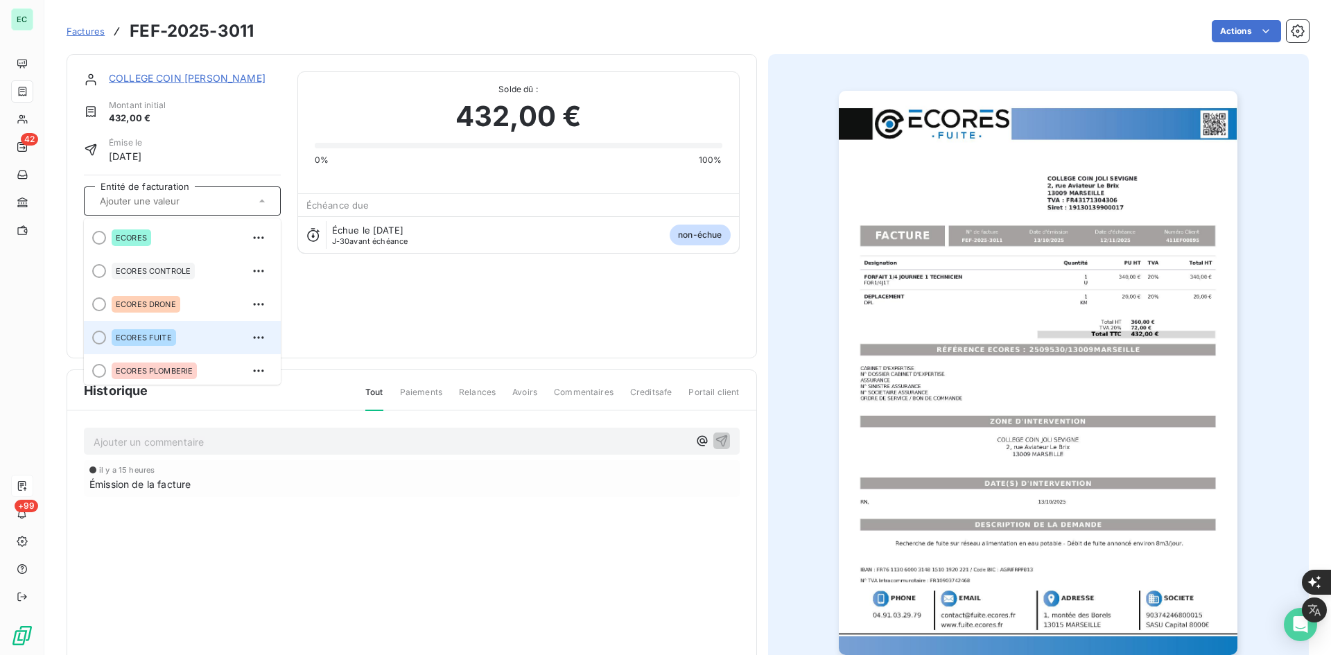
click at [179, 339] on div "ECORES FUITE" at bounding box center [191, 338] width 158 height 22
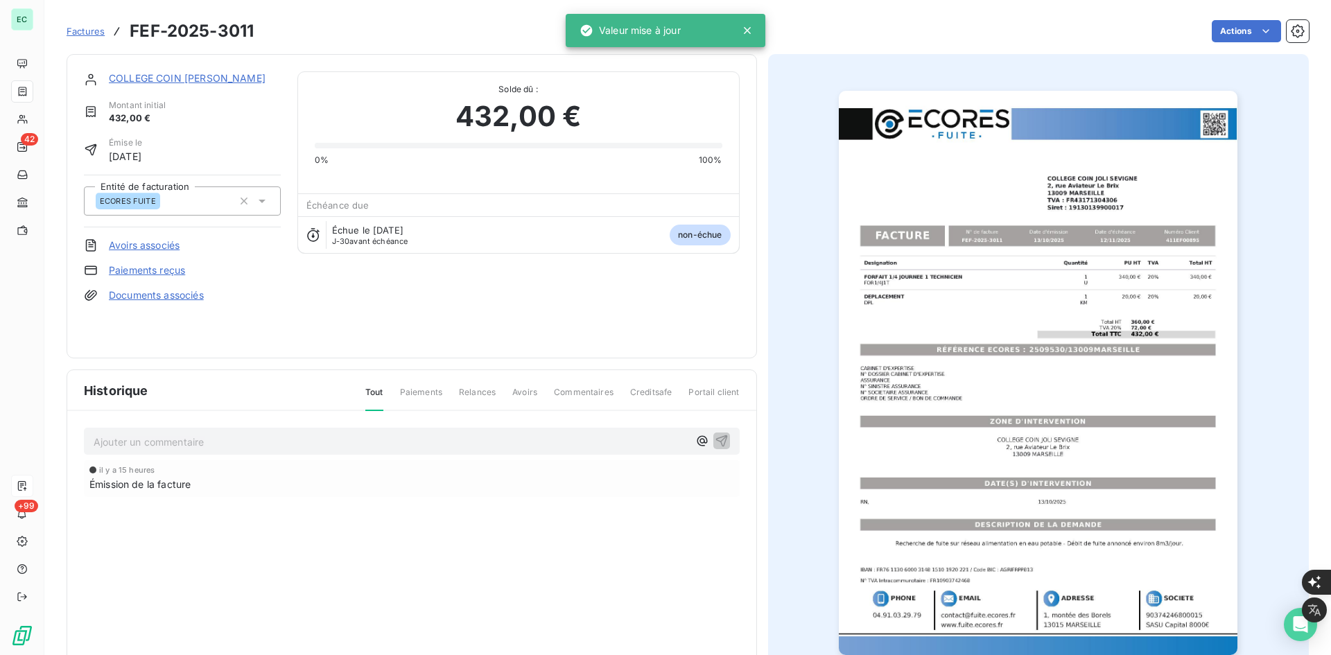
click at [203, 298] on link "Documents associés" at bounding box center [156, 295] width 95 height 14
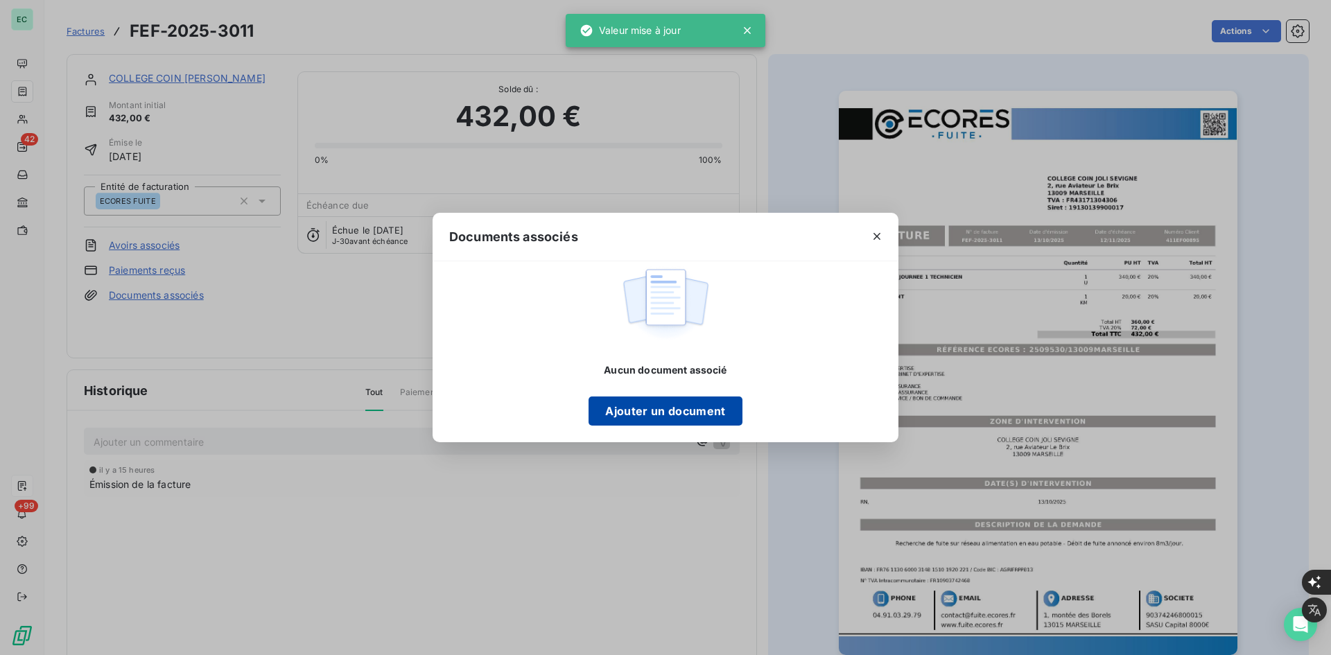
click at [723, 421] on button "Ajouter un document" at bounding box center [665, 411] width 153 height 29
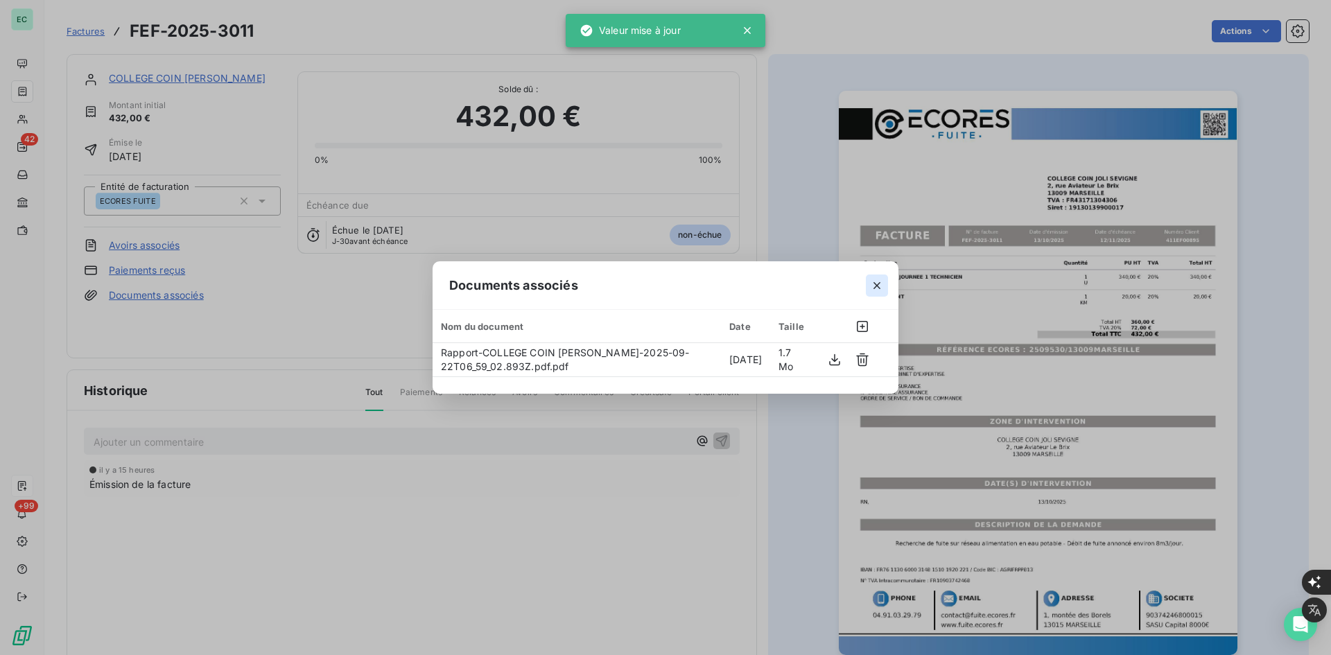
click at [872, 286] on icon "button" at bounding box center [877, 286] width 14 height 14
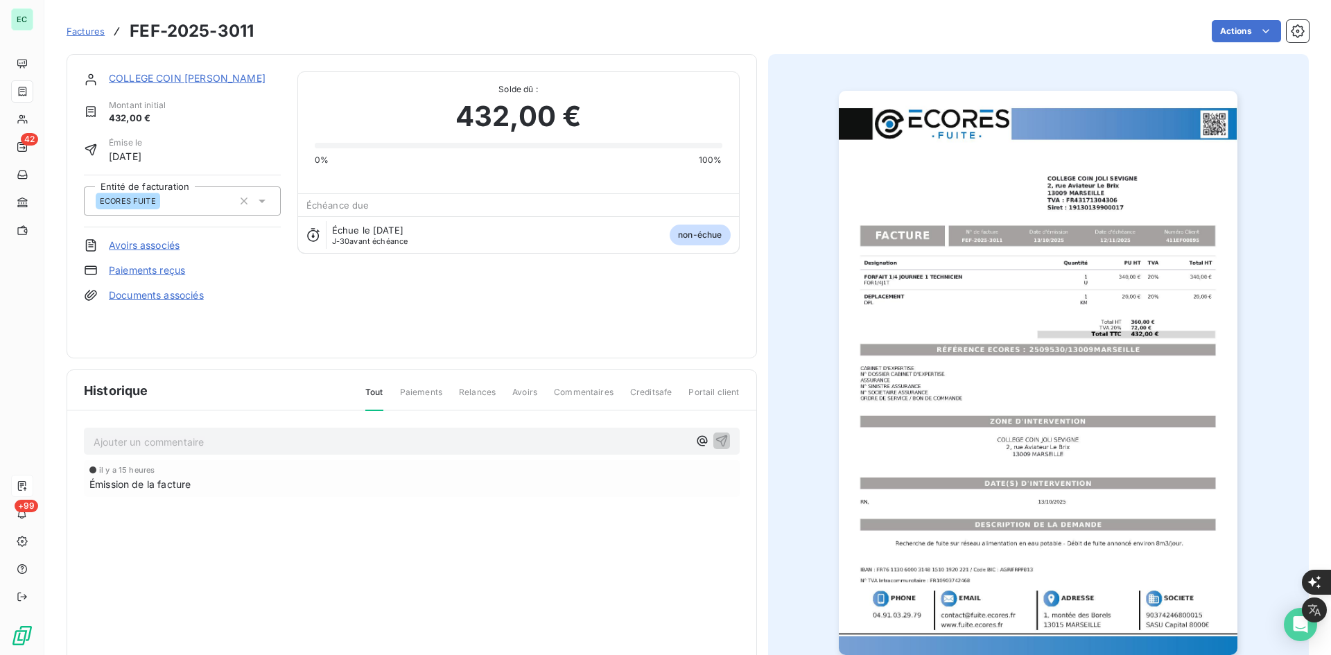
click at [173, 62] on div "COLLEGE COIN [PERSON_NAME] Montant initial 432,00 € Émise le [DATE] Entité de f…" at bounding box center [412, 206] width 691 height 304
click at [171, 74] on link "COLLEGE COIN [PERSON_NAME]" at bounding box center [187, 78] width 157 height 12
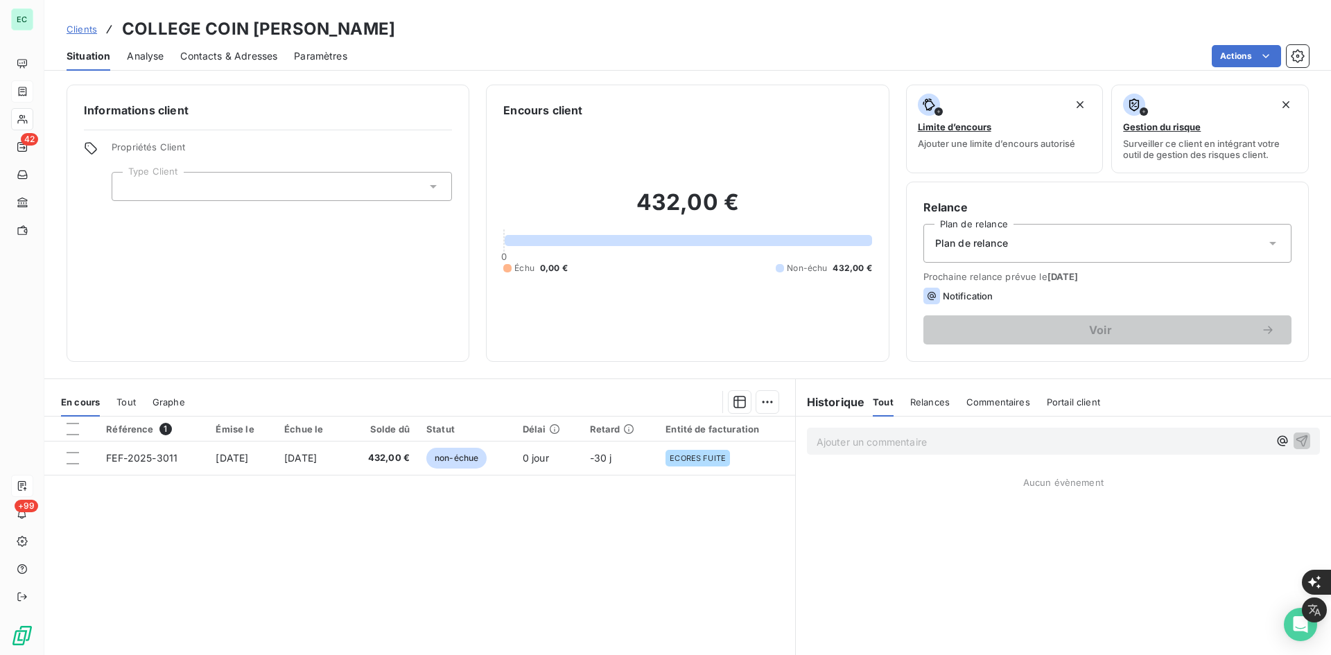
click at [255, 171] on div "Propriétés Client Type Client" at bounding box center [282, 171] width 340 height 60
click at [251, 183] on div at bounding box center [282, 186] width 340 height 29
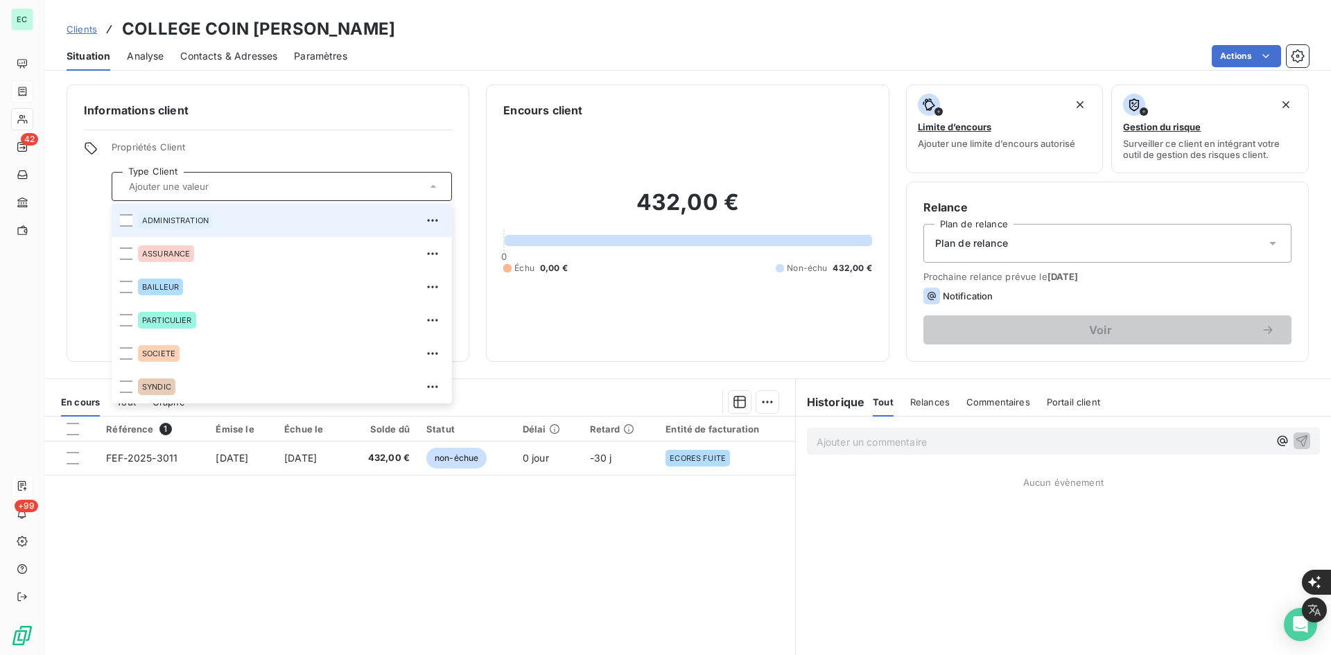
click at [205, 228] on div "ADMINISTRATION" at bounding box center [175, 220] width 75 height 17
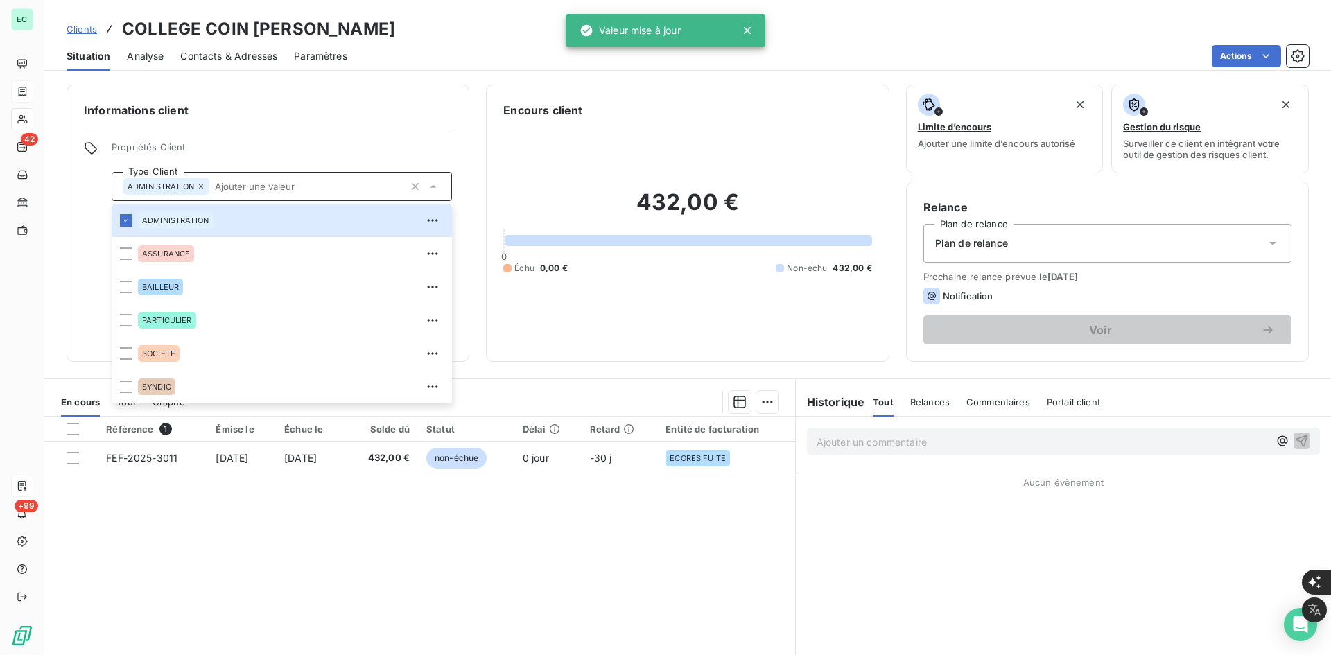
click at [1016, 252] on div "Plan de relance" at bounding box center [1108, 243] width 368 height 39
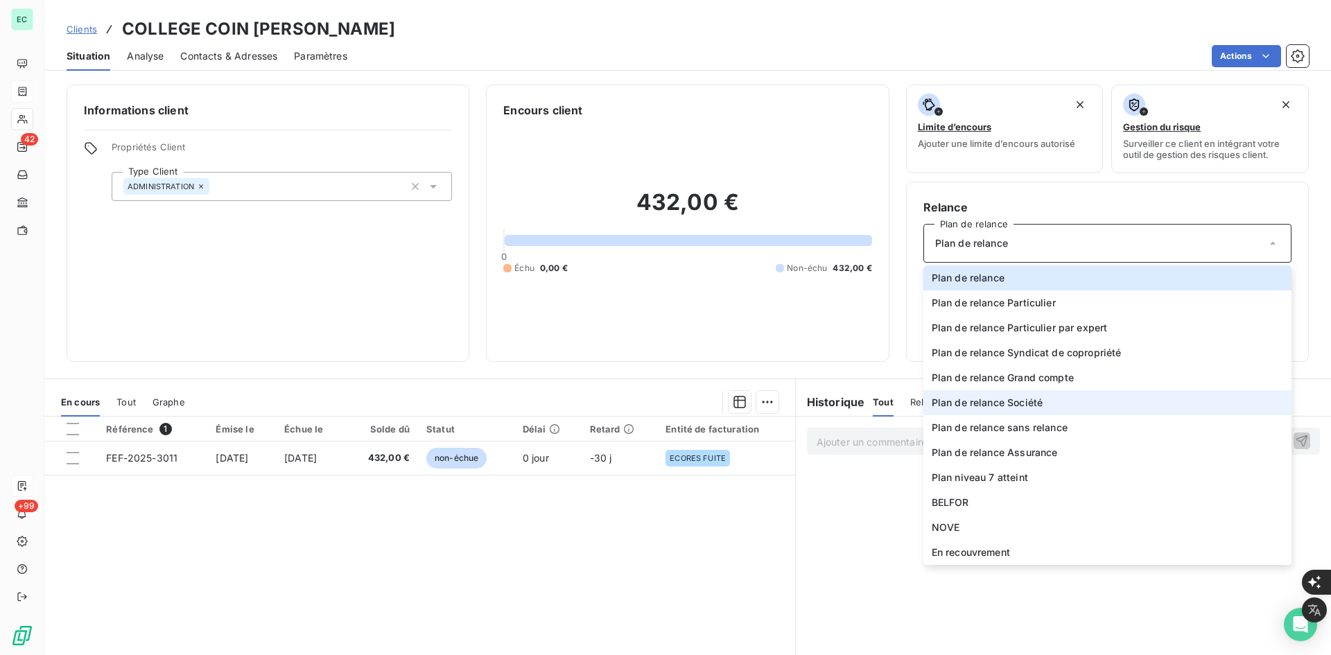
click at [1039, 399] on li "Plan de relance Société" at bounding box center [1108, 402] width 368 height 25
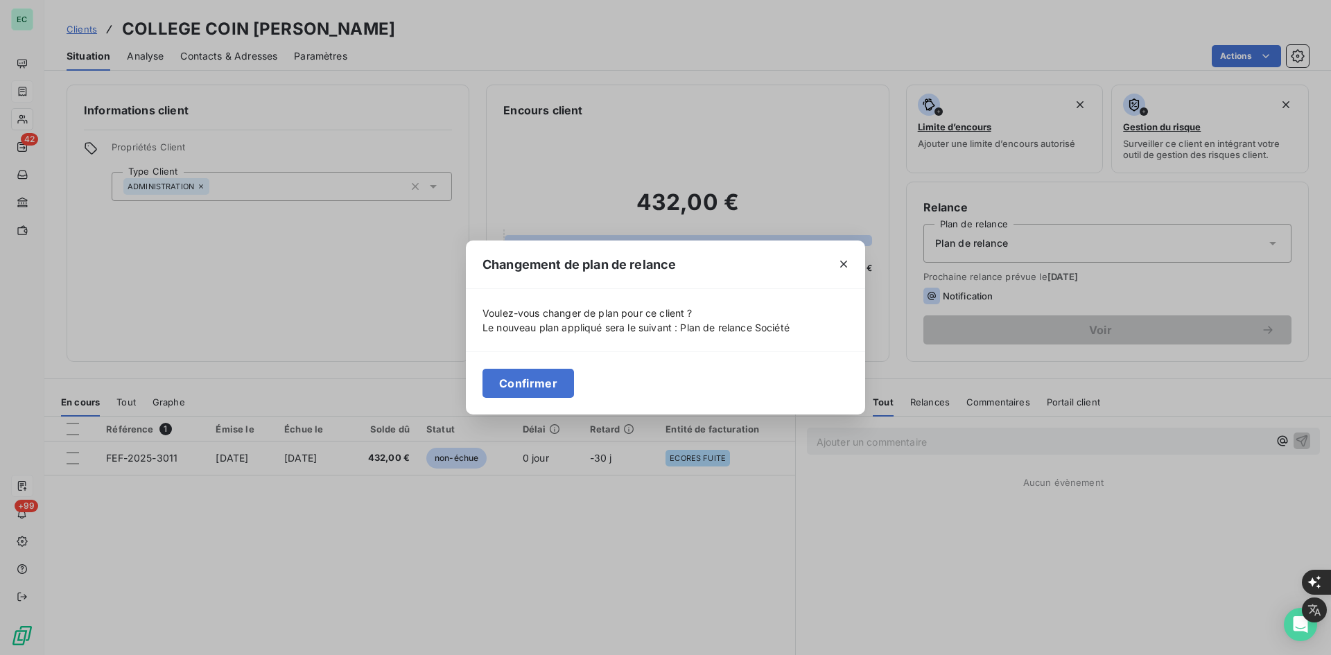
click at [538, 376] on button "Confirmer" at bounding box center [529, 383] width 92 height 29
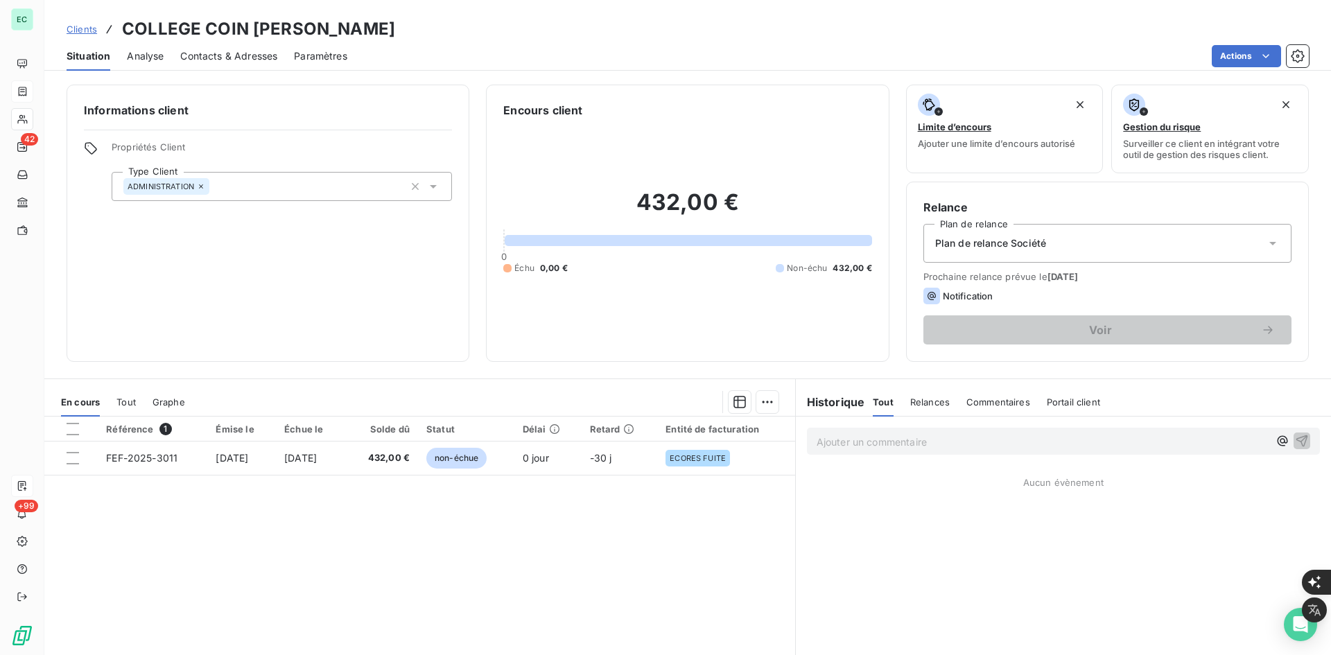
click at [241, 60] on span "Contacts & Adresses" at bounding box center [228, 56] width 97 height 14
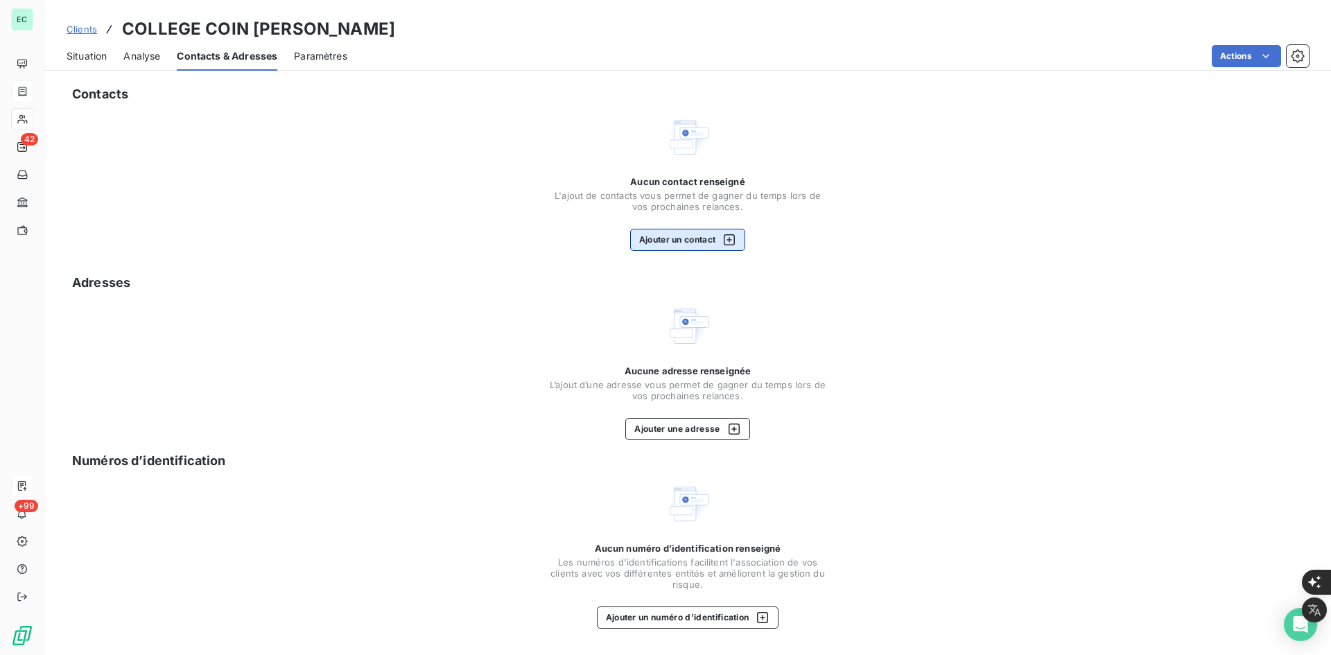
click at [699, 239] on button "Ajouter un contact" at bounding box center [688, 240] width 116 height 22
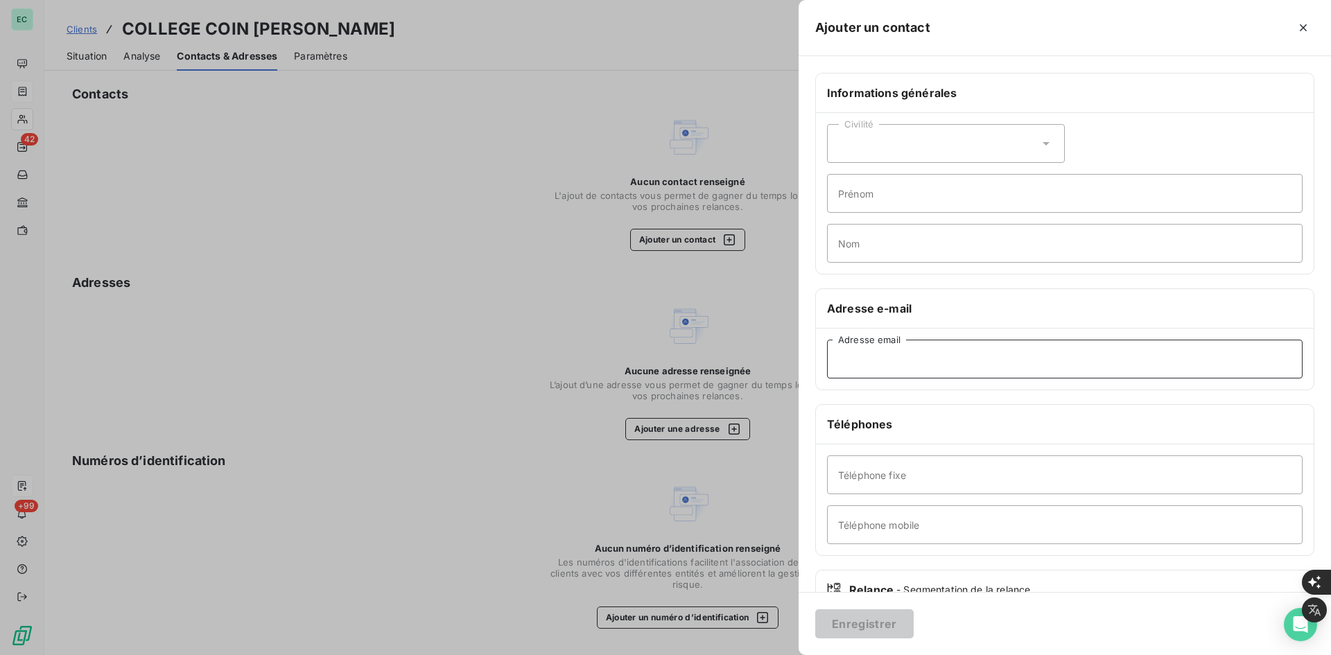
click at [934, 341] on input "Adresse email" at bounding box center [1065, 359] width 476 height 39
paste input "GESTIONNAIRE CLG COIN [PERSON_NAME] MARSEILLE <[EMAIL_ADDRESS][DOMAIN_NAME]>"
click at [1094, 358] on input "GESTIONNAIRE CLG COIN [PERSON_NAME] MARSEILLE <[EMAIL_ADDRESS][DOMAIN_NAME]" at bounding box center [1065, 359] width 476 height 39
type input "[EMAIL_ADDRESS][DOMAIN_NAME]"
click at [888, 631] on button "Enregistrer" at bounding box center [864, 624] width 98 height 29
